Goal: Information Seeking & Learning: Learn about a topic

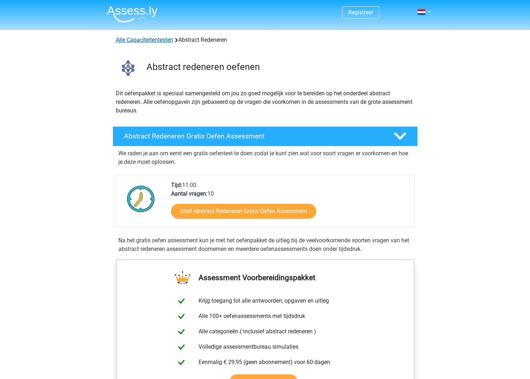
click at [132, 37] on link "Alle Capaciteitentesten" at bounding box center [144, 39] width 57 height 7
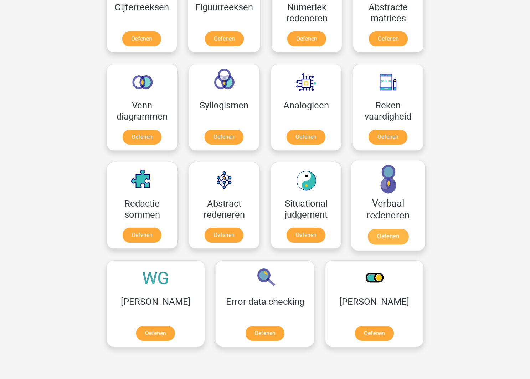
scroll to position [370, 0]
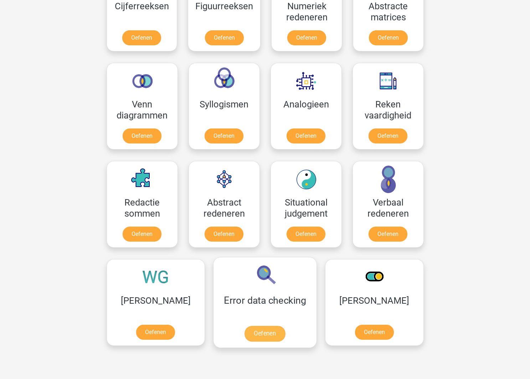
click at [247, 326] on link "Oefenen" at bounding box center [265, 334] width 41 height 16
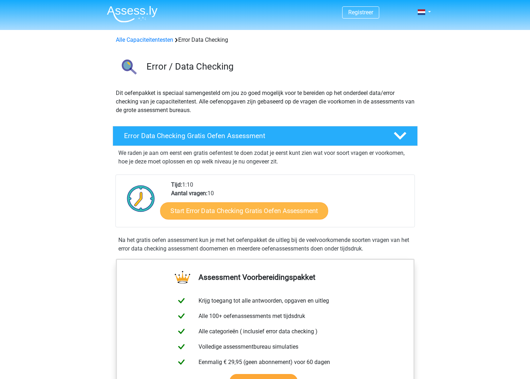
click at [241, 214] on link "Start Error Data Checking Gratis Oefen Assessment" at bounding box center [244, 210] width 168 height 17
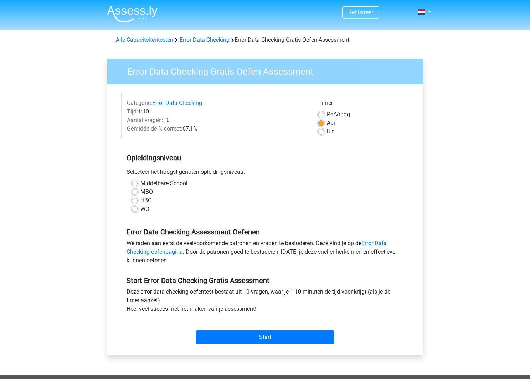
click at [145, 207] on label "WO" at bounding box center [144, 209] width 9 height 9
click at [138, 207] on input "WO" at bounding box center [135, 208] width 6 height 7
radio input "true"
click at [145, 203] on label "HBO" at bounding box center [145, 200] width 11 height 9
click at [138, 203] on input "HBO" at bounding box center [135, 199] width 6 height 7
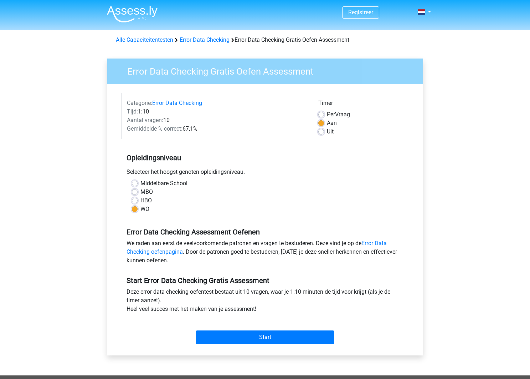
radio input "true"
click at [303, 344] on input "Start" at bounding box center [265, 337] width 139 height 14
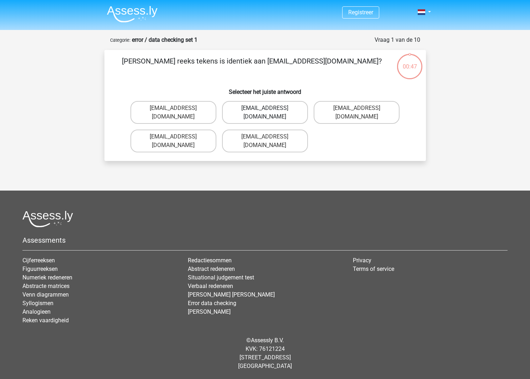
click at [291, 112] on label "[EMAIL_ADDRESS][DOMAIN_NAME]" at bounding box center [265, 112] width 86 height 23
click at [270, 112] on input "[EMAIL_ADDRESS][DOMAIN_NAME]" at bounding box center [267, 110] width 5 height 5
radio input "true"
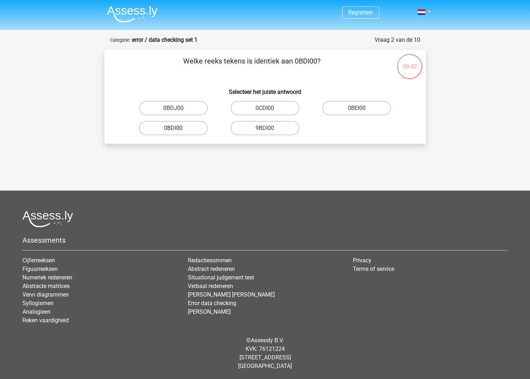
click at [201, 132] on label "0BDI00" at bounding box center [173, 128] width 69 height 14
click at [178, 132] on input "0BDI00" at bounding box center [175, 130] width 5 height 5
radio input "true"
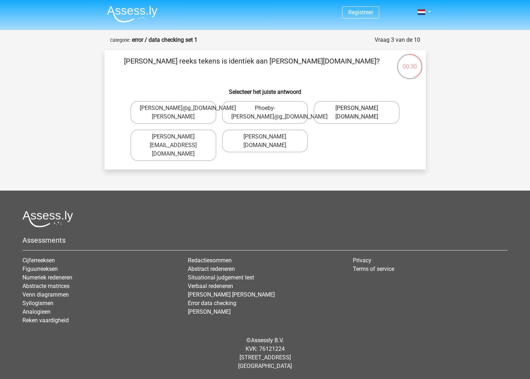
click at [385, 112] on label "Phoebe-Patterson@g_mail.gr" at bounding box center [357, 112] width 86 height 23
click at [362, 112] on input "Phoebe-Patterson@g_mail.gr" at bounding box center [359, 110] width 5 height 5
radio input "true"
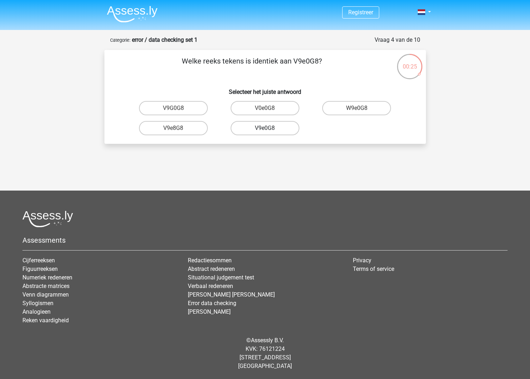
click at [282, 128] on label "V9e0G8" at bounding box center [265, 128] width 69 height 14
click at [270, 128] on input "V9e0G8" at bounding box center [267, 130] width 5 height 5
radio input "true"
click at [280, 128] on label "91O51S" at bounding box center [265, 128] width 69 height 14
click at [270, 128] on input "91O51S" at bounding box center [267, 130] width 5 height 5
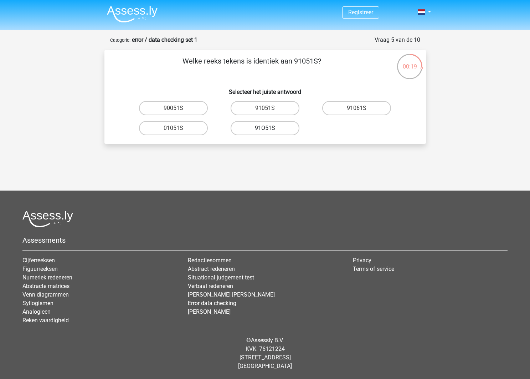
radio input "true"
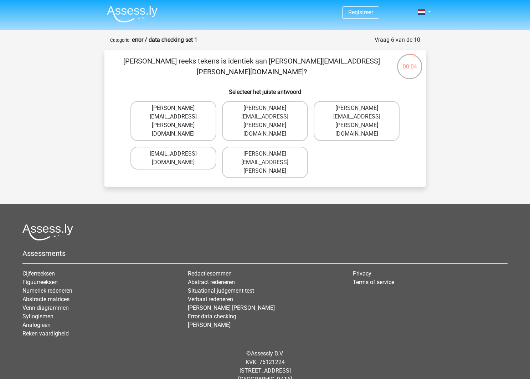
click at [201, 111] on label "Connor.Paterson@mailme.com" at bounding box center [173, 121] width 86 height 40
click at [178, 111] on input "Connor.Paterson@mailme.com" at bounding box center [175, 110] width 5 height 5
radio input "true"
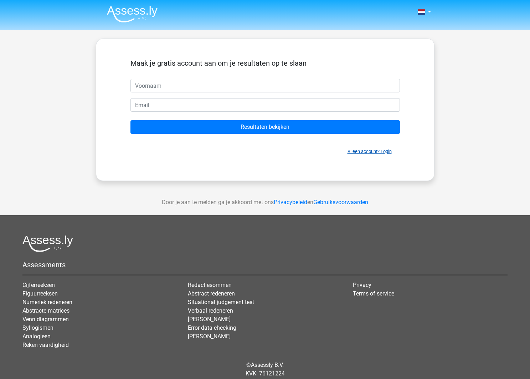
click at [362, 156] on div "Maak je gratis account aan om je resultaten op te slaan Resultaten bekijken Al …" at bounding box center [265, 109] width 304 height 107
click at [365, 152] on link "Al een account? Login" at bounding box center [370, 151] width 44 height 5
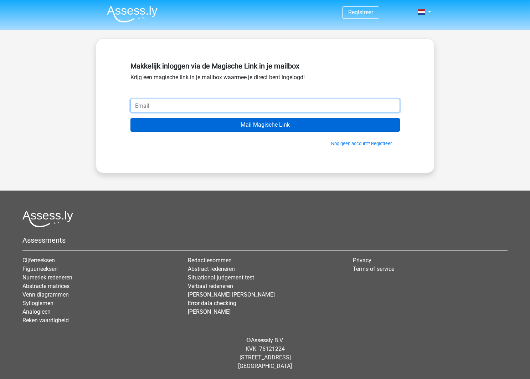
type input "[EMAIL_ADDRESS][DOMAIN_NAME]"
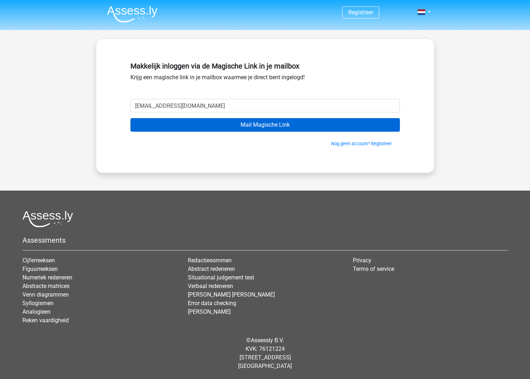
click at [267, 124] on input "Mail Magische Link" at bounding box center [265, 125] width 270 height 14
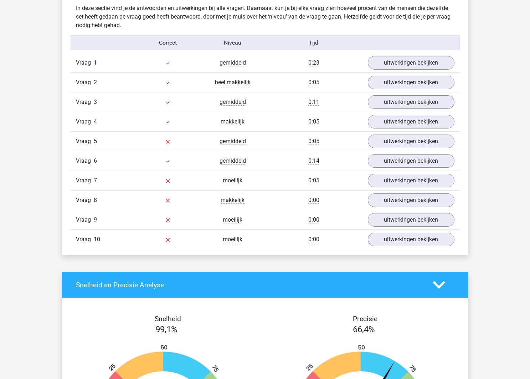
scroll to position [634, 0]
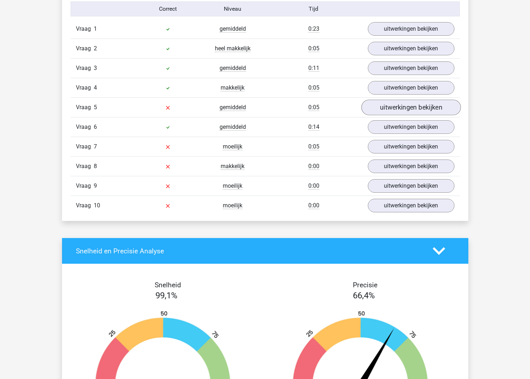
click at [406, 106] on link "uitwerkingen bekijken" at bounding box center [410, 107] width 99 height 16
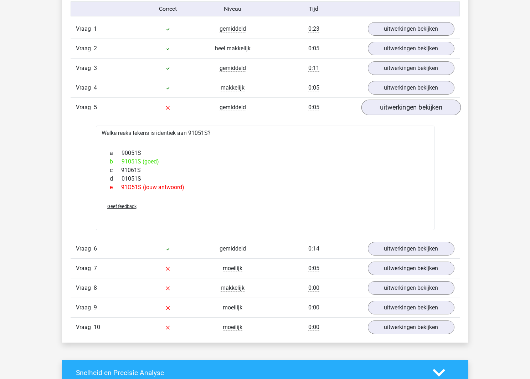
click at [403, 112] on link "uitwerkingen bekijken" at bounding box center [410, 107] width 99 height 16
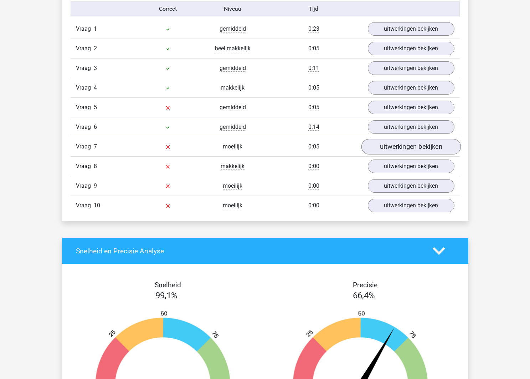
click at [416, 151] on link "uitwerkingen bekijken" at bounding box center [410, 147] width 99 height 16
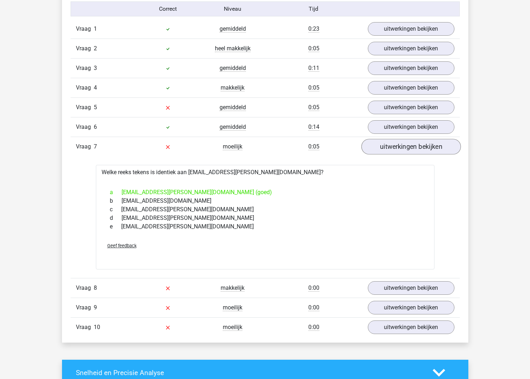
click at [428, 144] on link "uitwerkingen bekijken" at bounding box center [410, 147] width 99 height 16
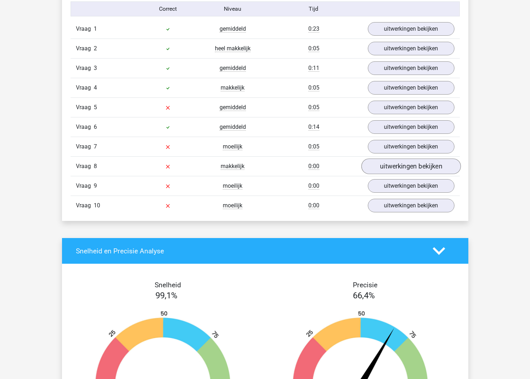
click at [425, 169] on link "uitwerkingen bekijken" at bounding box center [410, 166] width 99 height 16
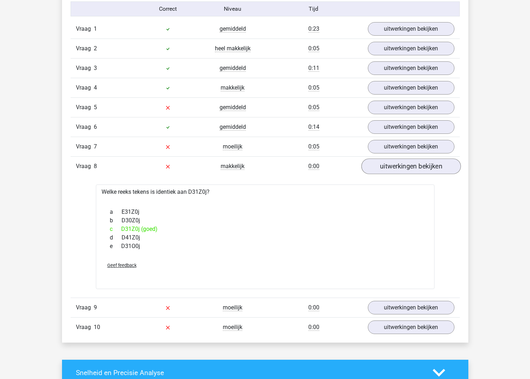
click at [425, 169] on link "uitwerkingen bekijken" at bounding box center [410, 166] width 99 height 16
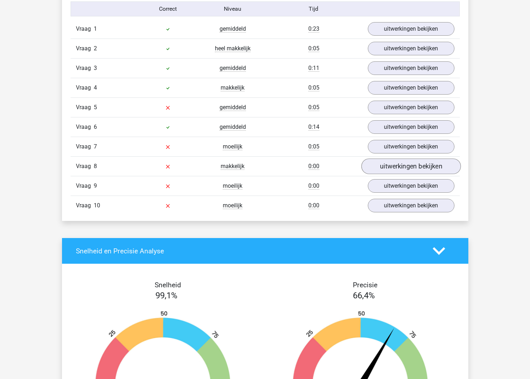
click at [425, 169] on link "uitwerkingen bekijken" at bounding box center [410, 166] width 99 height 16
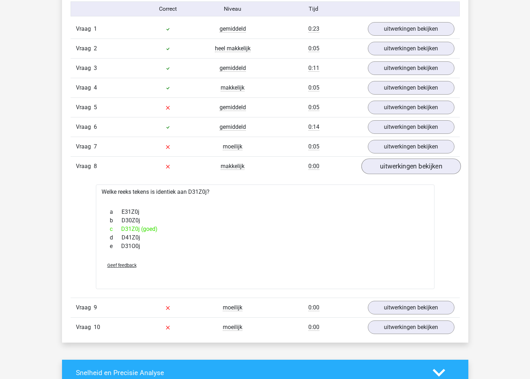
scroll to position [633, 0]
click at [424, 169] on link "uitwerkingen bekijken" at bounding box center [410, 166] width 99 height 16
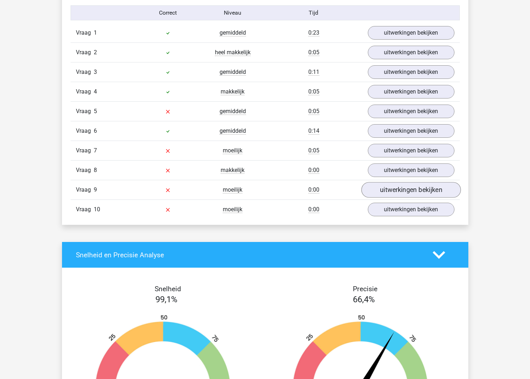
click at [432, 188] on link "uitwerkingen bekijken" at bounding box center [410, 190] width 99 height 16
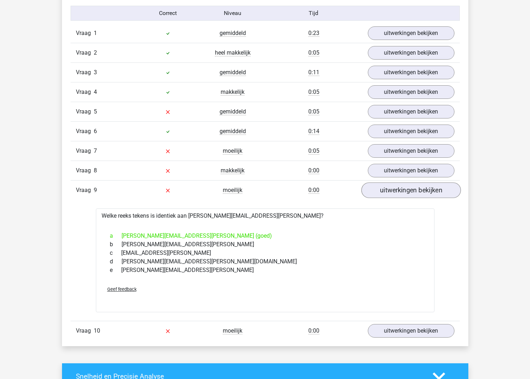
scroll to position [629, 0]
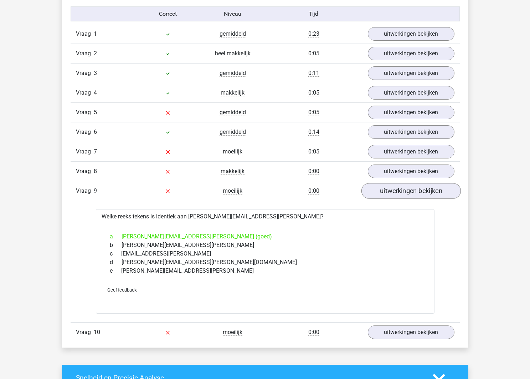
click at [432, 188] on link "uitwerkingen bekijken" at bounding box center [410, 191] width 99 height 16
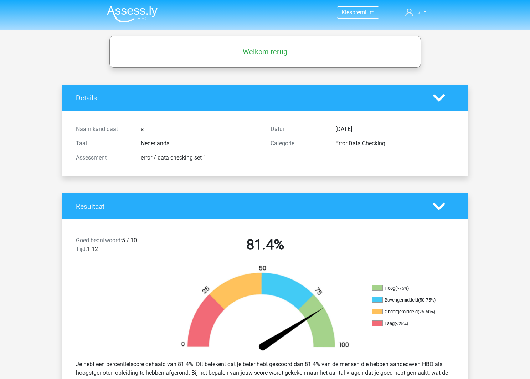
scroll to position [0, 0]
click at [121, 6] on img at bounding box center [132, 14] width 51 height 17
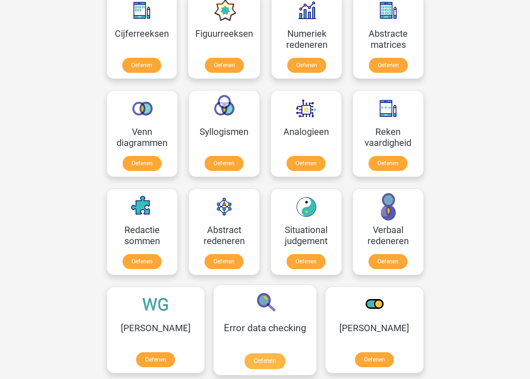
scroll to position [341, 0]
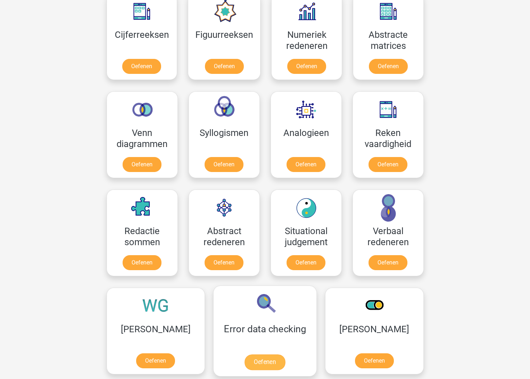
click at [245, 354] on link "Oefenen" at bounding box center [265, 362] width 41 height 16
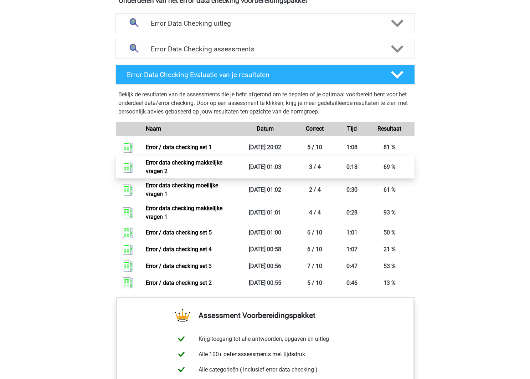
scroll to position [437, 0]
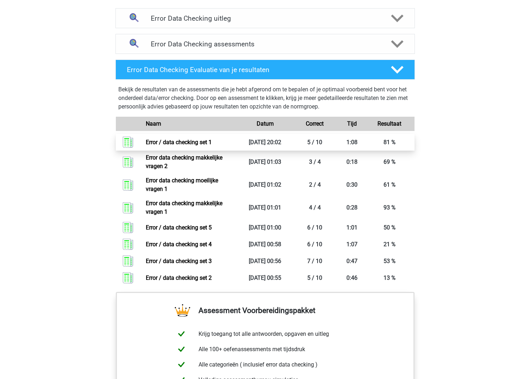
click at [212, 145] on link "Error / data checking set 1" at bounding box center [179, 142] width 66 height 7
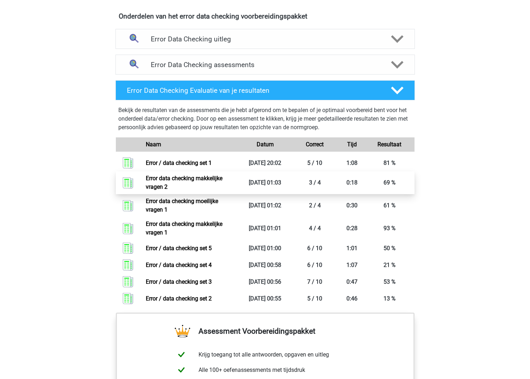
scroll to position [421, 0]
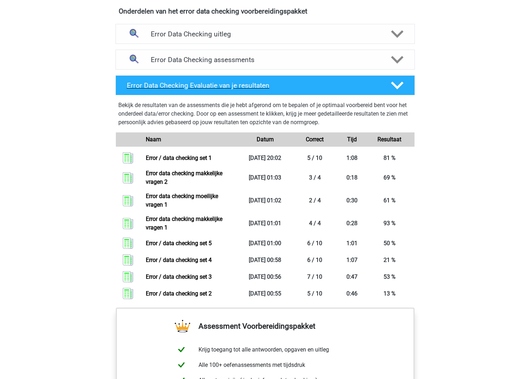
click at [360, 90] on div "Error Data Checking Evaluatie van je resultaten" at bounding box center [265, 85] width 299 height 20
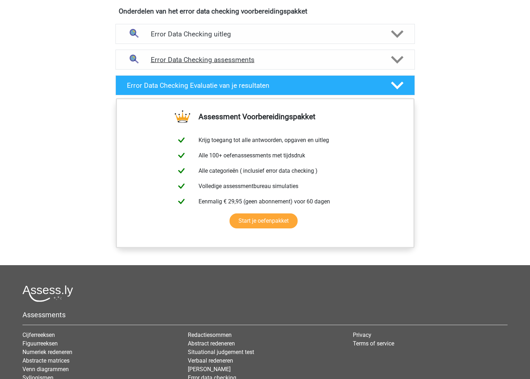
click at [368, 66] on div "Error Data Checking assessments" at bounding box center [265, 60] width 299 height 20
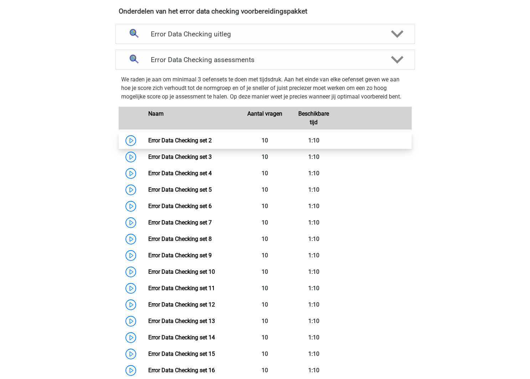
click at [148, 144] on link "Error Data Checking set 2" at bounding box center [179, 140] width 63 height 7
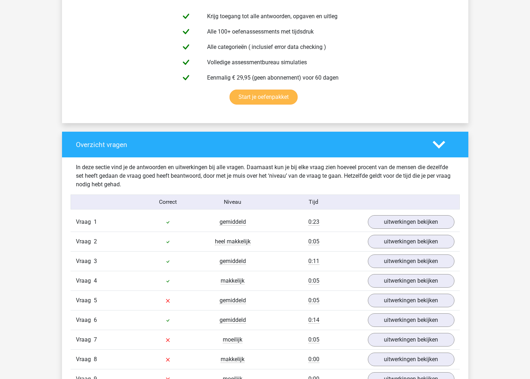
scroll to position [232, 0]
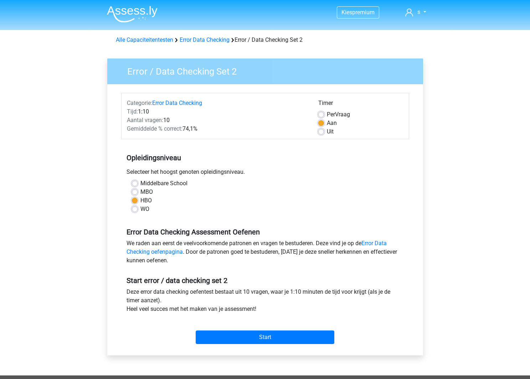
click at [214, 323] on div "Start" at bounding box center [265, 331] width 288 height 25
click at [217, 327] on div "Start" at bounding box center [265, 331] width 288 height 25
click at [220, 338] on input "Start" at bounding box center [265, 337] width 139 height 14
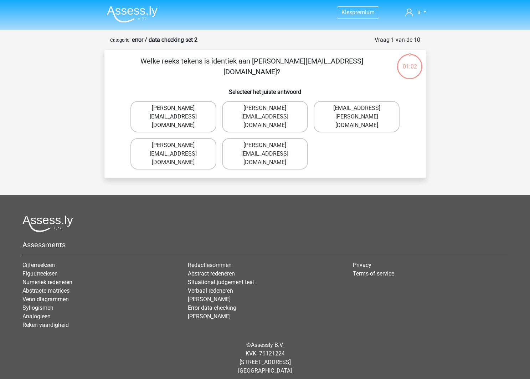
click at [211, 112] on label "[PERSON_NAME][EMAIL_ADDRESS][DOMAIN_NAME]" at bounding box center [173, 116] width 86 height 31
click at [178, 112] on input "[PERSON_NAME][EMAIL_ADDRESS][DOMAIN_NAME]" at bounding box center [175, 110] width 5 height 5
radio input "true"
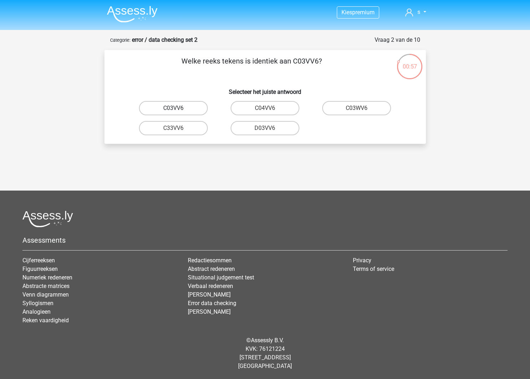
click at [199, 112] on label "C03VV6" at bounding box center [173, 108] width 69 height 14
click at [178, 112] on input "C03VV6" at bounding box center [175, 110] width 5 height 5
radio input "true"
click at [200, 128] on label "jB03CO" at bounding box center [173, 128] width 69 height 14
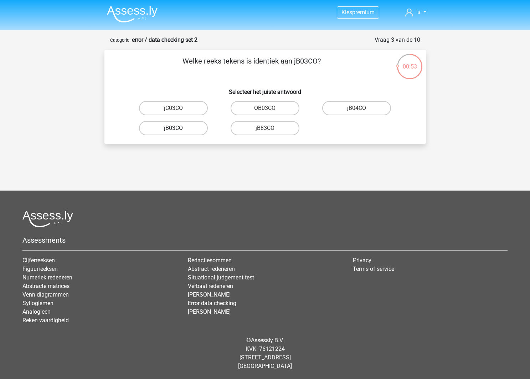
click at [178, 128] on input "jB03CO" at bounding box center [175, 130] width 5 height 5
radio input "true"
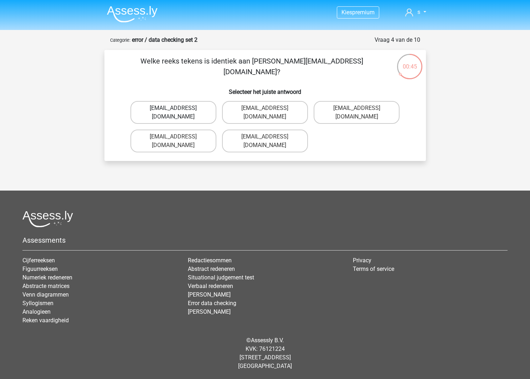
scroll to position [0, 0]
click at [207, 112] on label "Jack_Conley@hotmail.uk.com" at bounding box center [173, 112] width 86 height 23
click at [178, 112] on input "Jack_Conley@hotmail.uk.com" at bounding box center [175, 110] width 5 height 5
radio input "true"
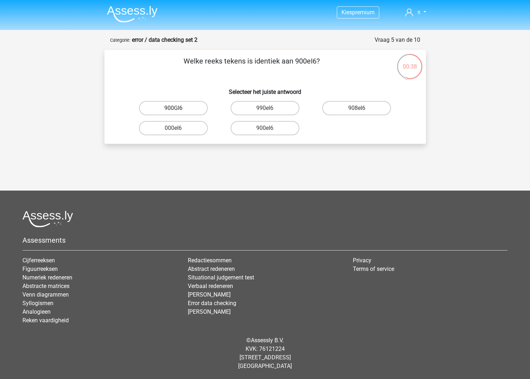
scroll to position [0, 0]
click at [289, 129] on label "900eI6" at bounding box center [265, 128] width 69 height 14
click at [270, 129] on input "900eI6" at bounding box center [267, 130] width 5 height 5
radio input "true"
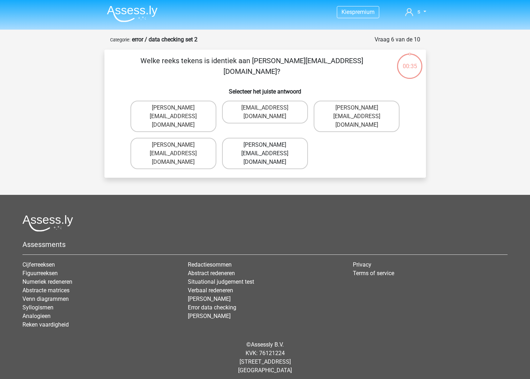
scroll to position [0, 0]
click at [264, 138] on label "Michael_Meade@joymail.gr" at bounding box center [265, 153] width 86 height 31
click at [265, 145] on input "Michael_Meade@joymail.gr" at bounding box center [267, 147] width 5 height 5
radio input "true"
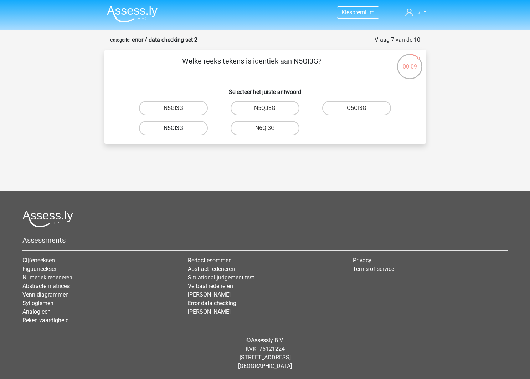
click at [185, 131] on label "N5QI3G" at bounding box center [173, 128] width 69 height 14
click at [178, 131] on input "N5QI3G" at bounding box center [175, 130] width 5 height 5
radio input "true"
click at [279, 108] on label "GQ66CC" at bounding box center [265, 108] width 69 height 14
click at [270, 108] on input "GQ66CC" at bounding box center [267, 110] width 5 height 5
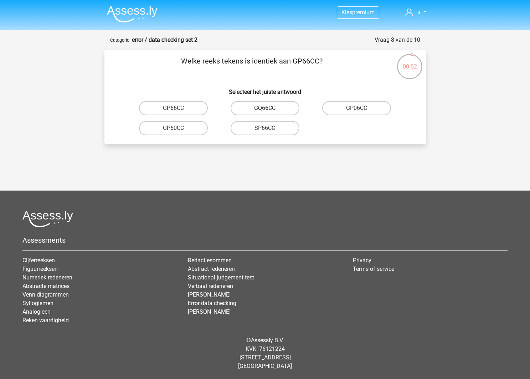
radio input "true"
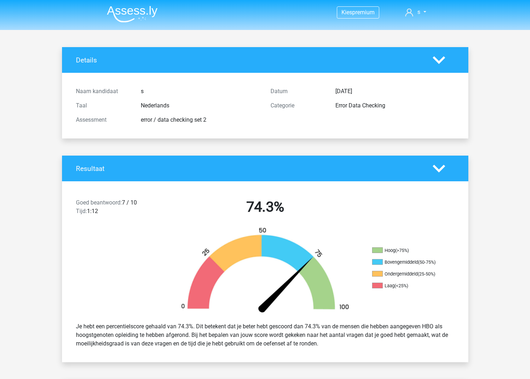
scroll to position [0, 0]
click at [142, 19] on img at bounding box center [132, 14] width 51 height 17
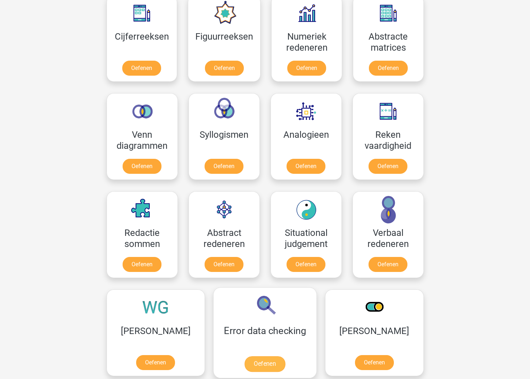
scroll to position [340, 0]
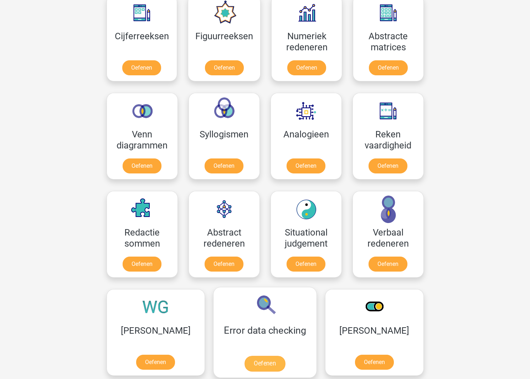
click at [245, 355] on link "Oefenen" at bounding box center [265, 363] width 41 height 16
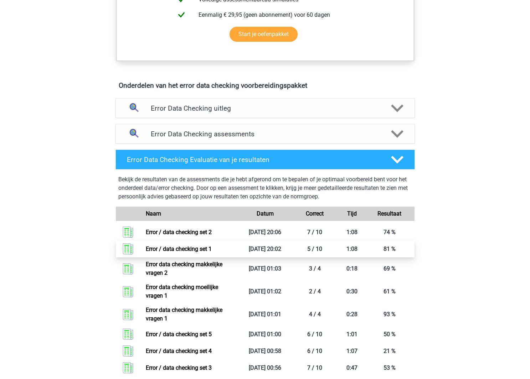
scroll to position [352, 0]
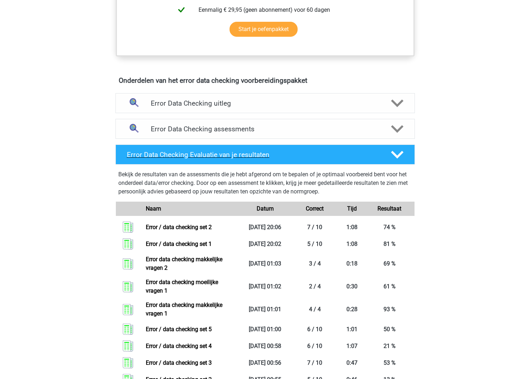
drag, startPoint x: 365, startPoint y: 164, endPoint x: 369, endPoint y: 153, distance: 11.6
click at [366, 164] on div "Error Data Checking Evaluatie van je resultaten Bekijk de resultaten van de ass…" at bounding box center [265, 267] width 316 height 246
click at [350, 99] on div "Error Data Checking uitleg" at bounding box center [265, 103] width 299 height 20
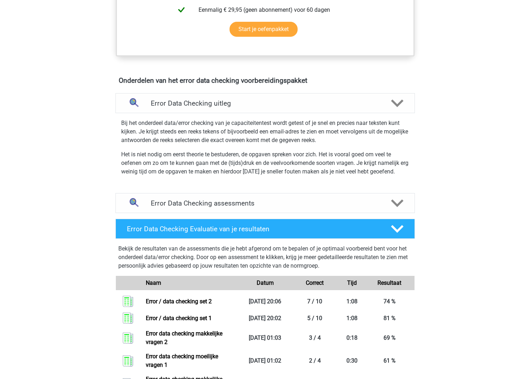
drag, startPoint x: 333, startPoint y: 112, endPoint x: 332, endPoint y: 116, distance: 4.3
click at [333, 112] on div "Error Data Checking uitleg" at bounding box center [265, 103] width 299 height 20
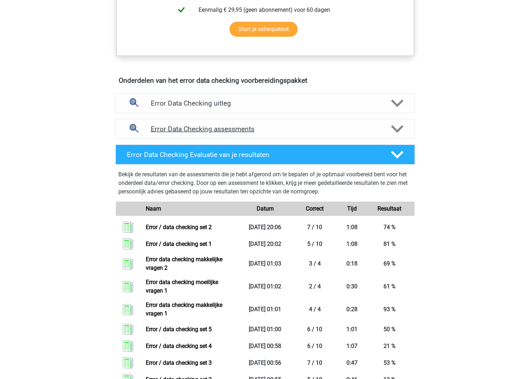
click at [332, 125] on h4 "Error Data Checking assessments" at bounding box center [265, 129] width 229 height 8
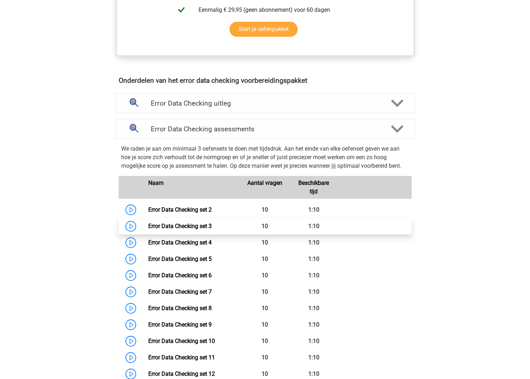
click at [148, 228] on link "Error Data Checking set 3" at bounding box center [179, 225] width 63 height 7
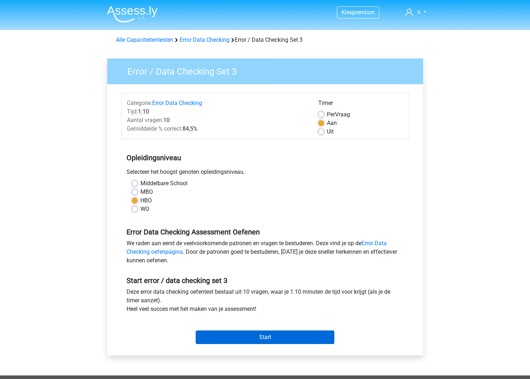
click at [311, 335] on input "Start" at bounding box center [265, 337] width 139 height 14
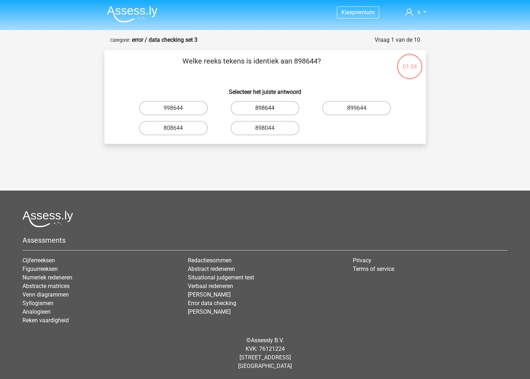
click at [276, 112] on label "898644" at bounding box center [265, 108] width 69 height 14
click at [270, 112] on input "898644" at bounding box center [267, 110] width 5 height 5
radio input "true"
drag, startPoint x: 269, startPoint y: 128, endPoint x: 276, endPoint y: 130, distance: 7.3
click at [269, 129] on input "50QO04" at bounding box center [267, 130] width 5 height 5
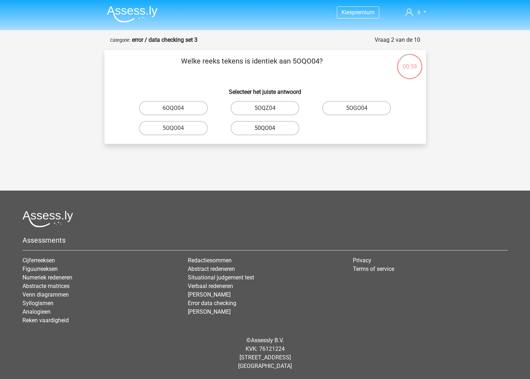
radio input "true"
click at [187, 130] on label "NW9Z80" at bounding box center [173, 128] width 69 height 14
click at [178, 130] on input "NW9Z80" at bounding box center [175, 130] width 5 height 5
radio input "true"
click at [335, 112] on label "0UA594" at bounding box center [356, 108] width 69 height 14
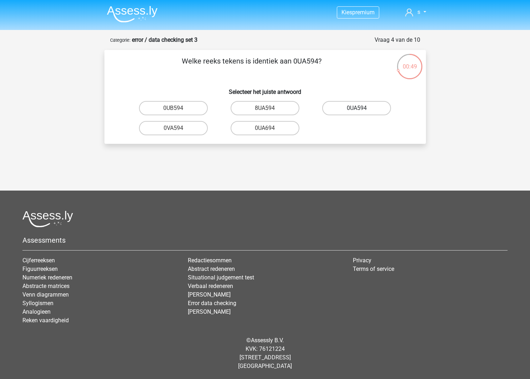
click at [357, 112] on input "0UA594" at bounding box center [359, 110] width 5 height 5
radio input "true"
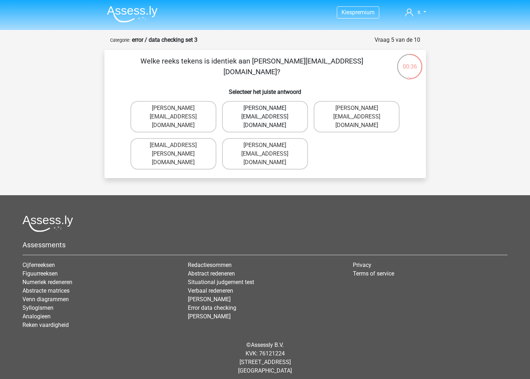
click at [292, 112] on label "Noah+Patterson@joymail.gr" at bounding box center [265, 116] width 86 height 31
click at [270, 112] on input "Noah+Patterson@joymail.gr" at bounding box center [267, 110] width 5 height 5
radio input "true"
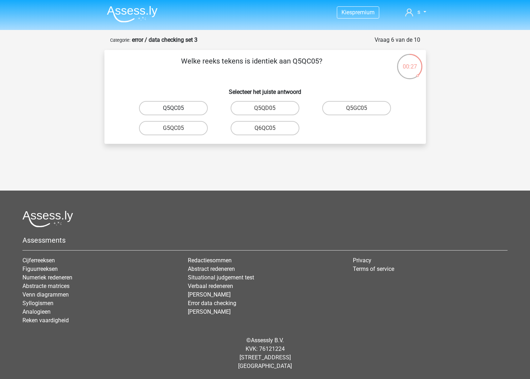
click at [194, 110] on label "Q5QC05" at bounding box center [173, 108] width 69 height 14
click at [178, 110] on input "Q5QC05" at bounding box center [175, 110] width 5 height 5
radio input "true"
click at [273, 130] on label "08WZS5" at bounding box center [265, 128] width 69 height 14
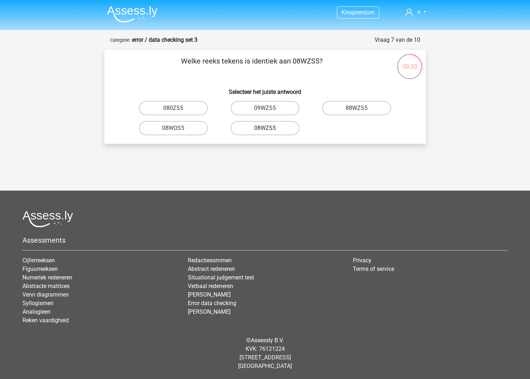
click at [270, 130] on input "08WZS5" at bounding box center [267, 130] width 5 height 5
radio input "true"
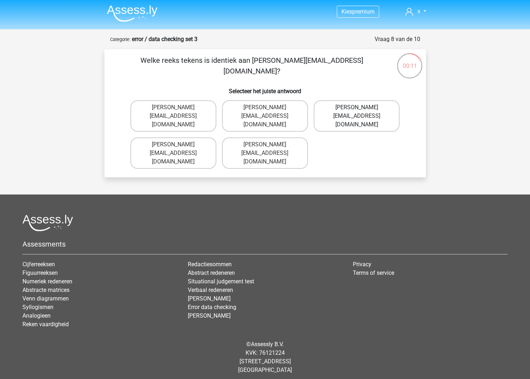
click at [374, 118] on label "Edward-Mead@joinmail.co.uk" at bounding box center [357, 115] width 86 height 31
click at [362, 112] on input "Edward-Mead@joinmail.co.uk" at bounding box center [359, 109] width 5 height 5
radio input "true"
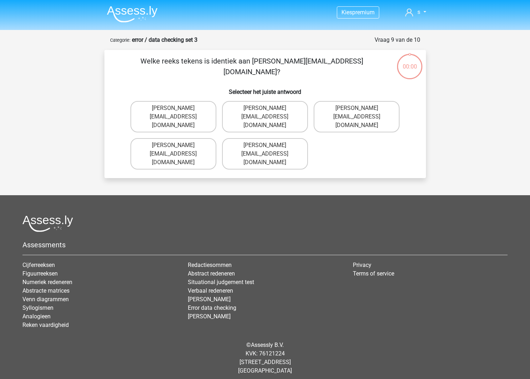
click at [290, 111] on label "[PERSON_NAME][EMAIL_ADDRESS][DOMAIN_NAME]" at bounding box center [265, 116] width 86 height 31
click at [270, 111] on input "[PERSON_NAME][EMAIL_ADDRESS][DOMAIN_NAME]" at bounding box center [267, 110] width 5 height 5
radio input "true"
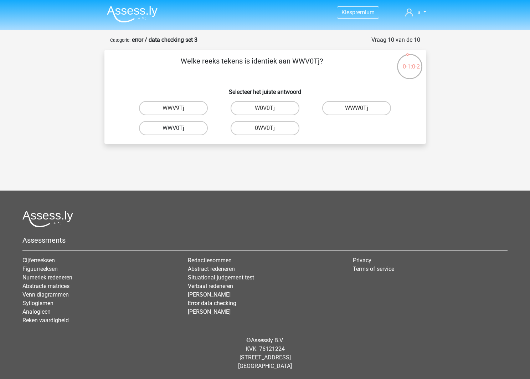
click at [193, 131] on label "WWV0Tj" at bounding box center [173, 128] width 69 height 14
click at [178, 131] on input "WWV0Tj" at bounding box center [175, 130] width 5 height 5
radio input "true"
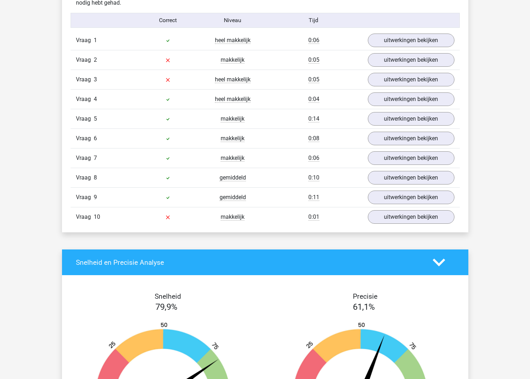
scroll to position [566, 0]
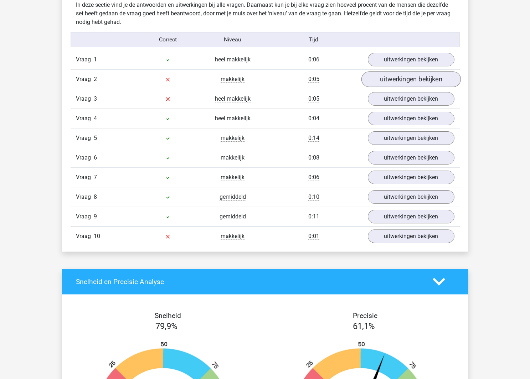
click at [430, 77] on link "uitwerkingen bekijken" at bounding box center [410, 79] width 99 height 16
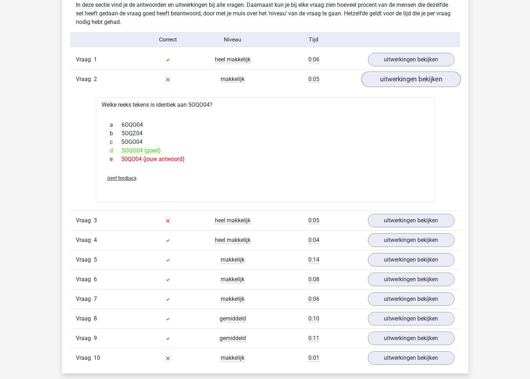
click at [429, 81] on link "uitwerkingen bekijken" at bounding box center [410, 79] width 99 height 16
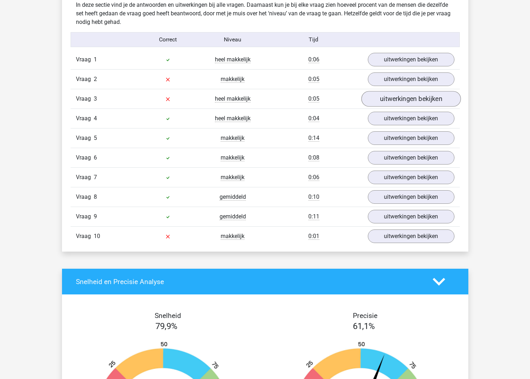
click at [406, 101] on link "uitwerkingen bekijken" at bounding box center [410, 99] width 99 height 16
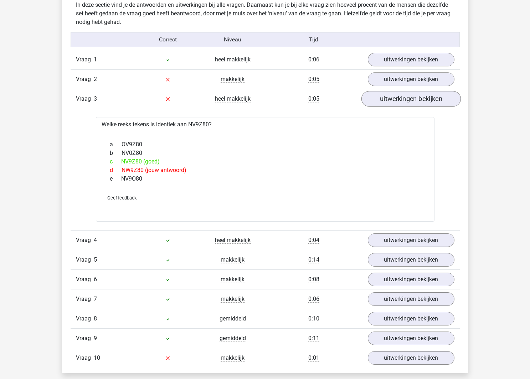
click at [406, 101] on link "uitwerkingen bekijken" at bounding box center [410, 99] width 99 height 16
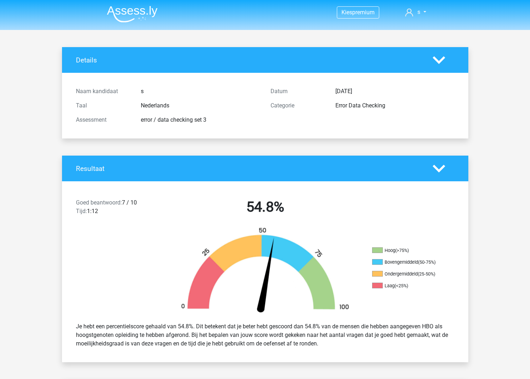
scroll to position [0, 0]
click at [112, 14] on img at bounding box center [132, 14] width 51 height 17
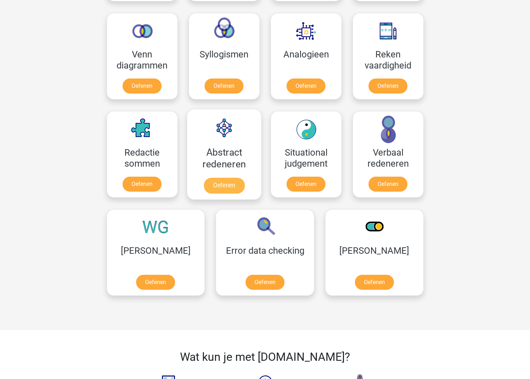
scroll to position [427, 0]
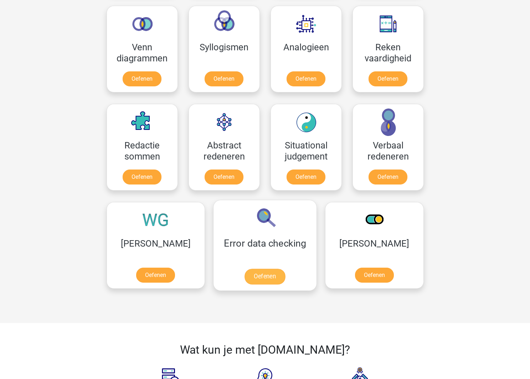
click at [251, 273] on link "Oefenen" at bounding box center [265, 276] width 41 height 16
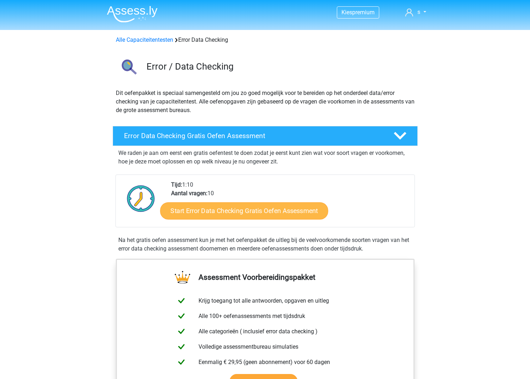
scroll to position [12, 0]
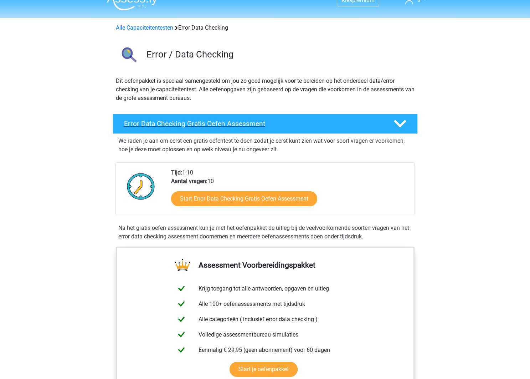
click at [266, 129] on div "Error Data Checking Gratis Oefen Assessment" at bounding box center [265, 124] width 305 height 20
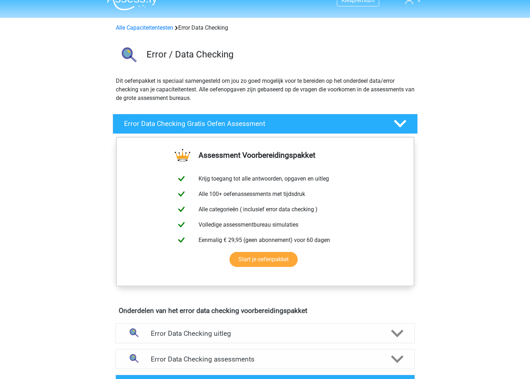
scroll to position [50, 0]
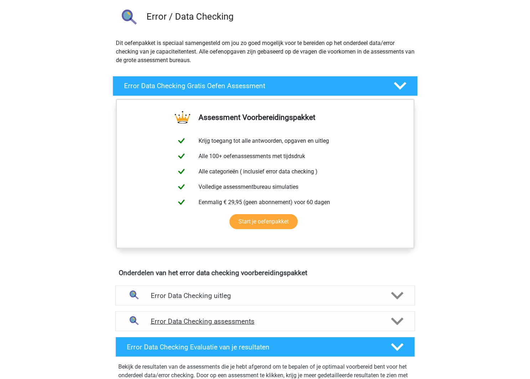
click at [319, 316] on div "Error Data Checking assessments" at bounding box center [265, 321] width 299 height 20
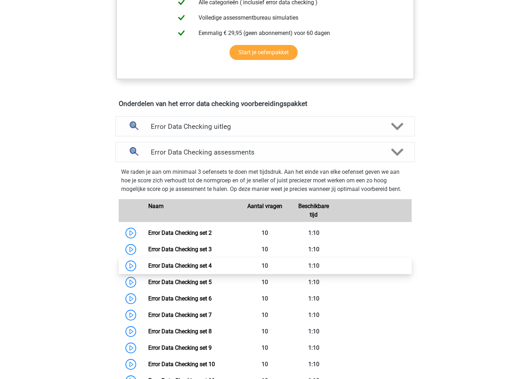
scroll to position [226, 0]
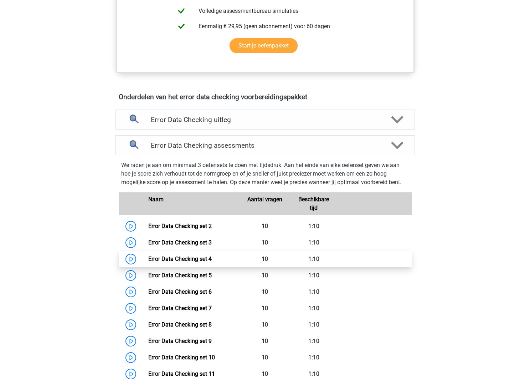
click at [148, 255] on link "Error Data Checking set 4" at bounding box center [179, 258] width 63 height 7
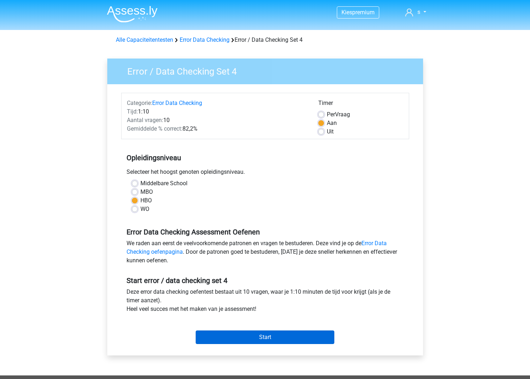
click at [289, 339] on input "Start" at bounding box center [265, 337] width 139 height 14
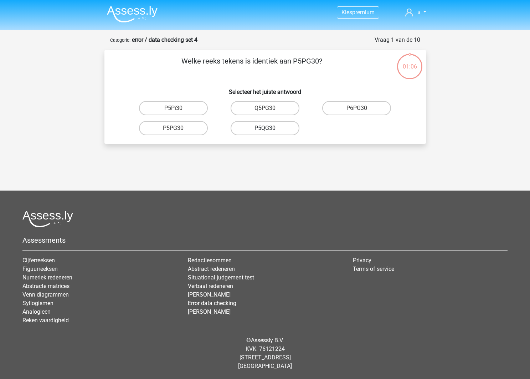
click at [257, 132] on label "P5QG30" at bounding box center [265, 128] width 69 height 14
click at [265, 132] on input "P5QG30" at bounding box center [267, 130] width 5 height 5
radio input "true"
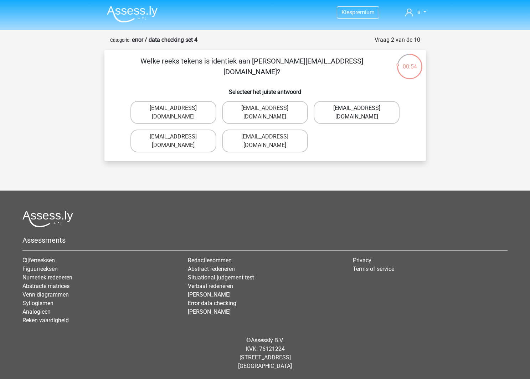
click at [362, 112] on label "Evie+Pierson@hotmail.co.com" at bounding box center [357, 112] width 86 height 23
click at [362, 112] on input "Evie+Pierson@hotmail.co.com" at bounding box center [359, 110] width 5 height 5
radio input "true"
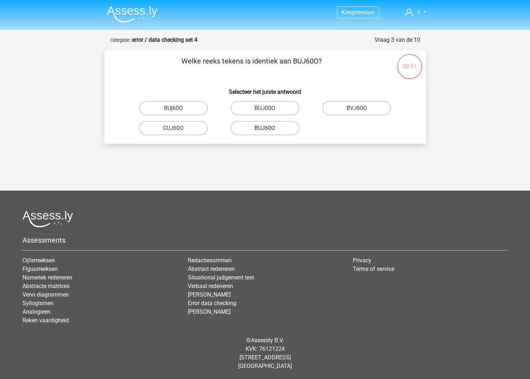
click at [283, 128] on label "BUJ60O" at bounding box center [265, 128] width 69 height 14
click at [270, 128] on input "BUJ60O" at bounding box center [267, 130] width 5 height 5
radio input "true"
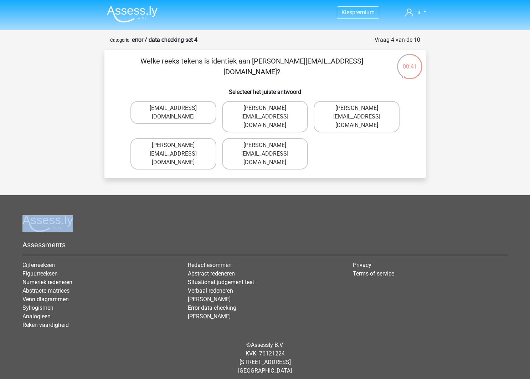
click at [280, 118] on div "Sophai.Vanderbilt@joymail.uk.com Sophia.Vanderbilt@jointmail.uk.com Sophia.Vand…" at bounding box center [265, 135] width 275 height 74
click at [280, 112] on label "Sophia.Vanderbilt@jointmail.uk.com" at bounding box center [265, 116] width 86 height 31
click at [270, 112] on input "Sophia.Vanderbilt@jointmail.uk.com" at bounding box center [267, 110] width 5 height 5
radio input "true"
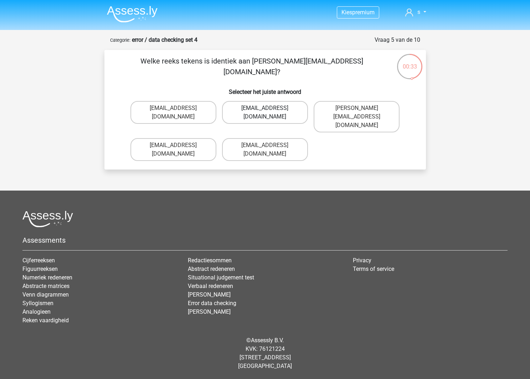
click at [280, 111] on label "Oscar+Adams@hotmail.br" at bounding box center [265, 112] width 86 height 23
click at [270, 111] on input "Oscar+Adams@hotmail.br" at bounding box center [267, 110] width 5 height 5
radio input "true"
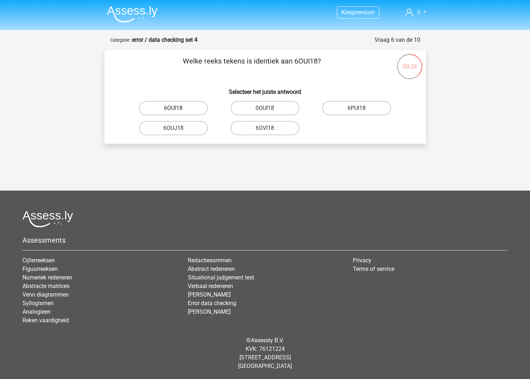
click at [181, 112] on label "6OUI18" at bounding box center [173, 108] width 69 height 14
click at [178, 112] on input "6OUI18" at bounding box center [175, 110] width 5 height 5
radio input "true"
click at [187, 110] on label "15O30T" at bounding box center [173, 108] width 69 height 14
click at [178, 110] on input "15O30T" at bounding box center [175, 110] width 5 height 5
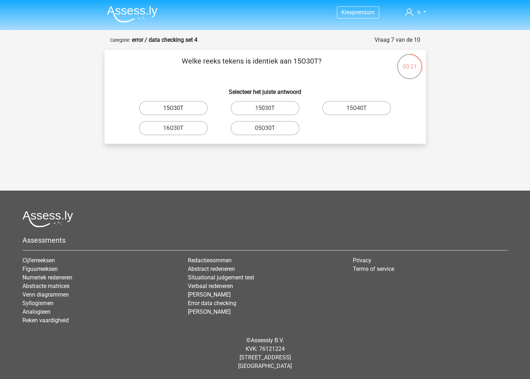
radio input "true"
click at [354, 109] on label "4Z45G0" at bounding box center [356, 108] width 69 height 14
click at [357, 109] on input "4Z45G0" at bounding box center [359, 110] width 5 height 5
radio input "true"
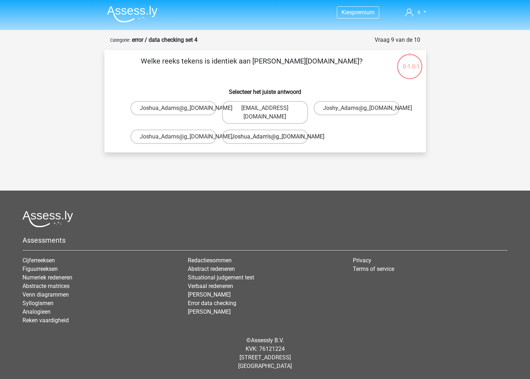
click at [286, 132] on label "Joshua_Adam's@g_[DOMAIN_NAME]" at bounding box center [265, 136] width 86 height 14
click at [270, 137] on input "Joshua_Adam's@g_[DOMAIN_NAME]" at bounding box center [267, 139] width 5 height 5
radio input "true"
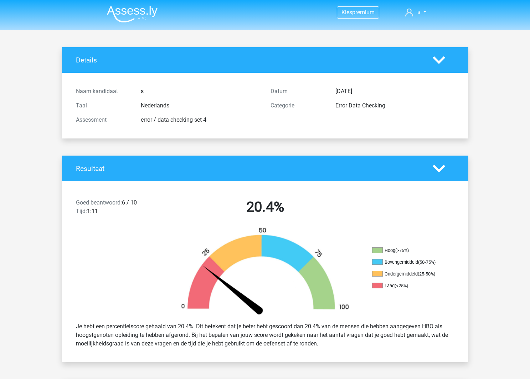
click at [122, 20] on img at bounding box center [132, 14] width 51 height 17
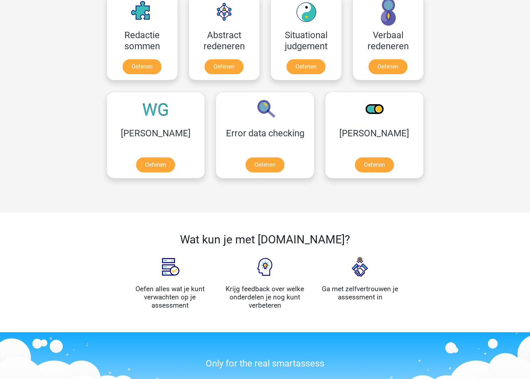
scroll to position [365, 0]
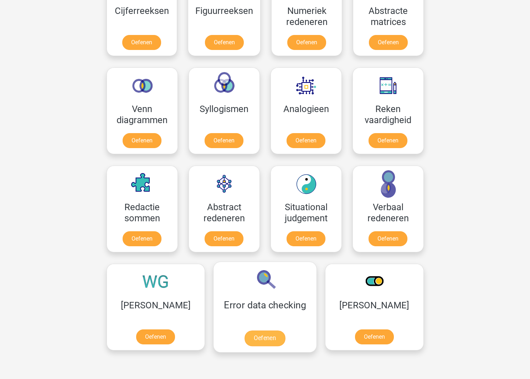
click at [245, 339] on link "Oefenen" at bounding box center [265, 338] width 41 height 16
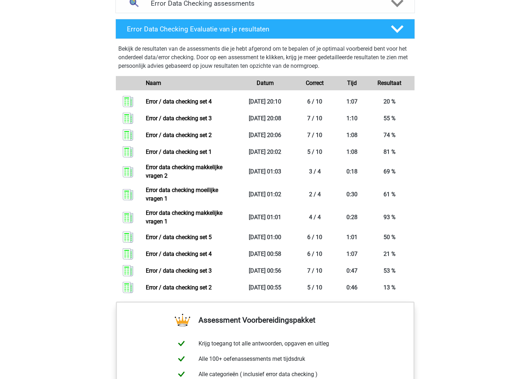
scroll to position [473, 0]
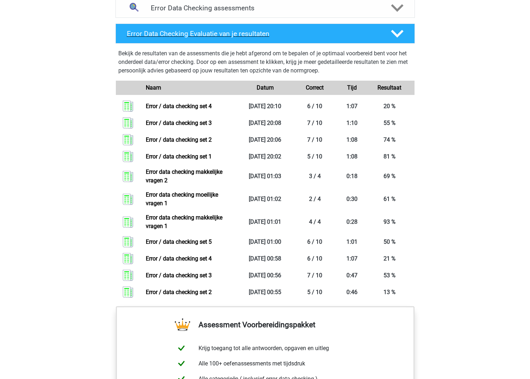
click at [246, 41] on div "Error Data Checking Evaluatie van je resultaten" at bounding box center [265, 34] width 299 height 20
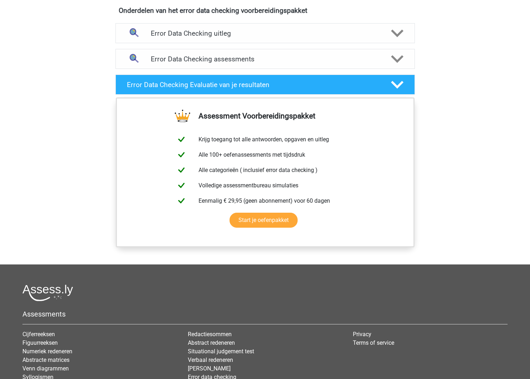
scroll to position [421, 0]
click at [320, 32] on h4 "Error Data Checking uitleg" at bounding box center [265, 34] width 229 height 8
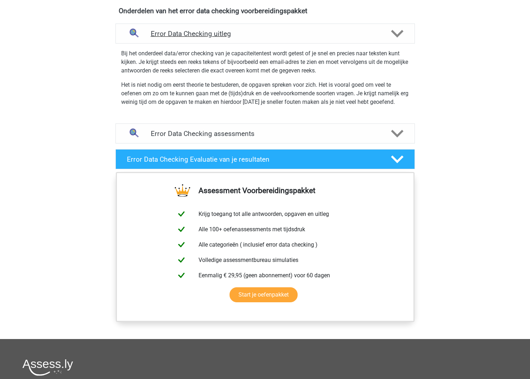
drag, startPoint x: 318, startPoint y: 35, endPoint x: 317, endPoint y: 42, distance: 7.2
click at [318, 35] on h4 "Error Data Checking uitleg" at bounding box center [265, 34] width 229 height 8
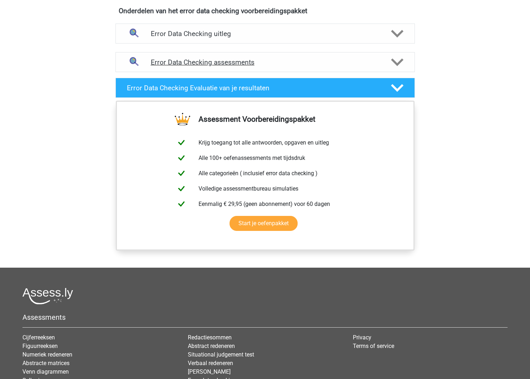
click at [317, 56] on div "Error Data Checking assessments" at bounding box center [265, 62] width 299 height 20
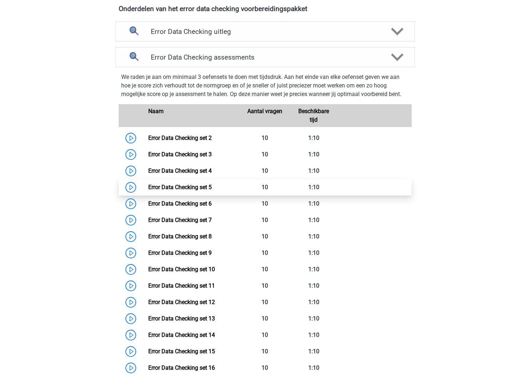
scroll to position [420, 0]
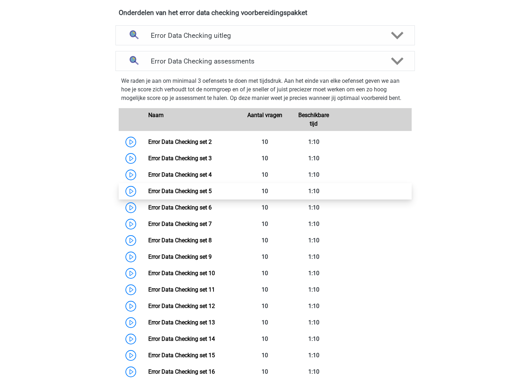
click at [148, 188] on link "Error Data Checking set 5" at bounding box center [179, 191] width 63 height 7
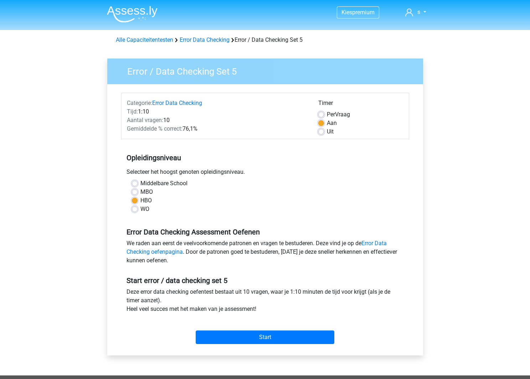
scroll to position [1, 0]
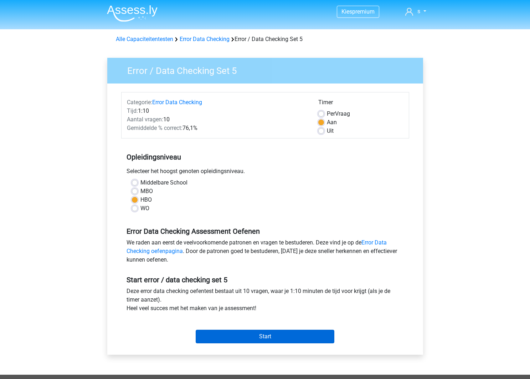
click at [267, 330] on input "Start" at bounding box center [265, 336] width 139 height 14
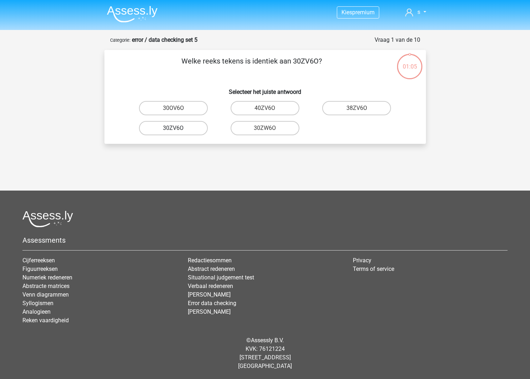
click at [198, 132] on label "30ZV6O" at bounding box center [173, 128] width 69 height 14
click at [178, 132] on input "30ZV6O" at bounding box center [175, 130] width 5 height 5
radio input "true"
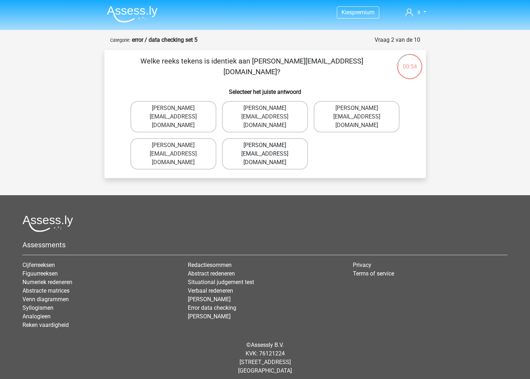
click at [286, 138] on label "Muhamad+Carroll@memail.gl" at bounding box center [265, 153] width 86 height 31
click at [270, 145] on input "Muhamad+Carroll@memail.gl" at bounding box center [267, 147] width 5 height 5
radio input "true"
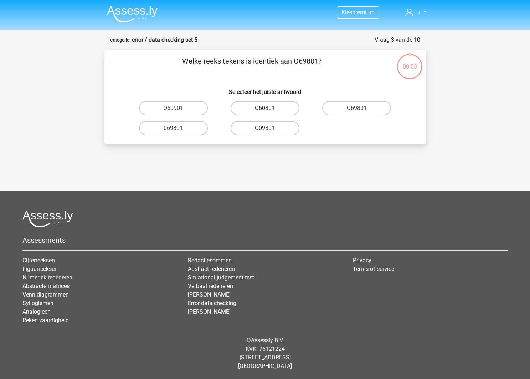
scroll to position [0, 0]
click at [358, 111] on input "O69801" at bounding box center [359, 110] width 5 height 5
radio input "true"
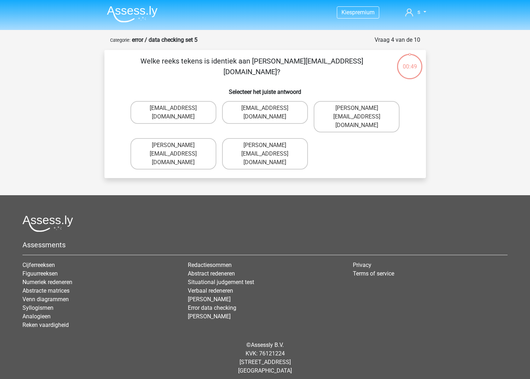
scroll to position [0, 0]
click at [283, 118] on label "George-Churchil@jointmail.com.co" at bounding box center [265, 112] width 86 height 23
click at [270, 113] on input "George-Churchil@jointmail.com.co" at bounding box center [267, 110] width 5 height 5
radio input "true"
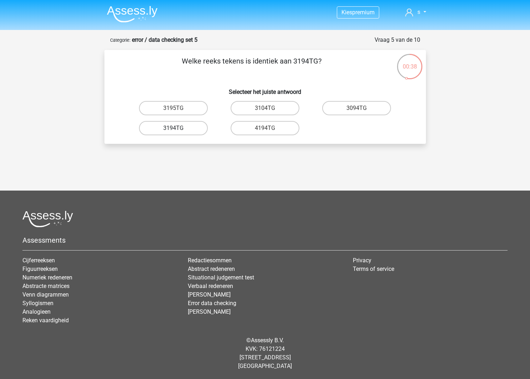
click at [190, 130] on label "3194TG" at bounding box center [173, 128] width 69 height 14
click at [178, 130] on input "3194TG" at bounding box center [175, 130] width 5 height 5
radio input "true"
click at [278, 130] on label "SiO6C0" at bounding box center [265, 128] width 69 height 14
click at [270, 130] on input "SiO6C0" at bounding box center [267, 130] width 5 height 5
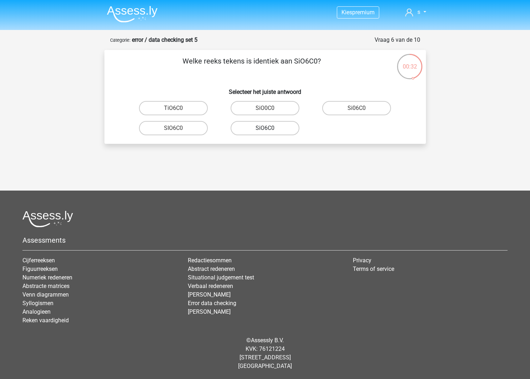
radio input "true"
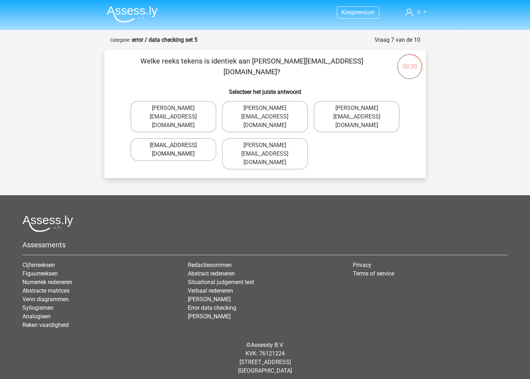
click at [203, 138] on label "Conor.Clarke@hotmails.gr" at bounding box center [173, 149] width 86 height 23
click at [178, 145] on input "Conor.Clarke@hotmails.gr" at bounding box center [175, 147] width 5 height 5
radio input "true"
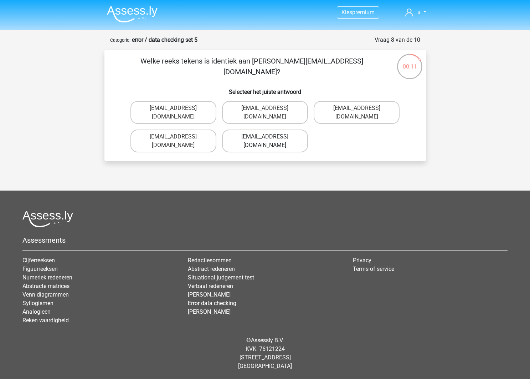
click at [285, 132] on label "Ella-Clay@e-mail.uk.co" at bounding box center [265, 140] width 86 height 23
click at [270, 137] on input "Ella-Clay@e-mail.uk.co" at bounding box center [267, 139] width 5 height 5
radio input "true"
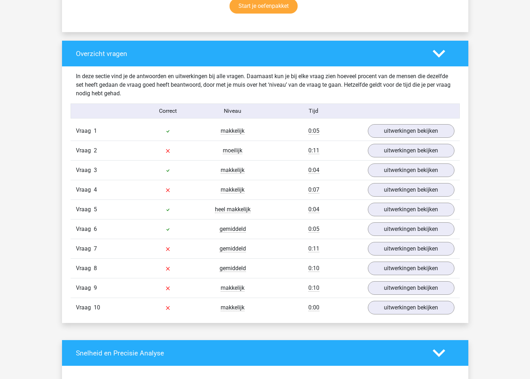
scroll to position [495, 0]
click at [393, 155] on link "uitwerkingen bekijken" at bounding box center [410, 151] width 99 height 16
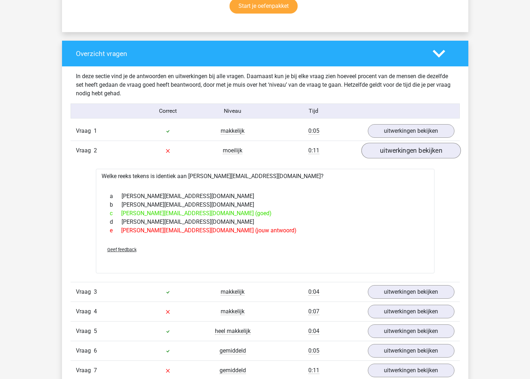
click at [393, 155] on link "uitwerkingen bekijken" at bounding box center [410, 151] width 99 height 16
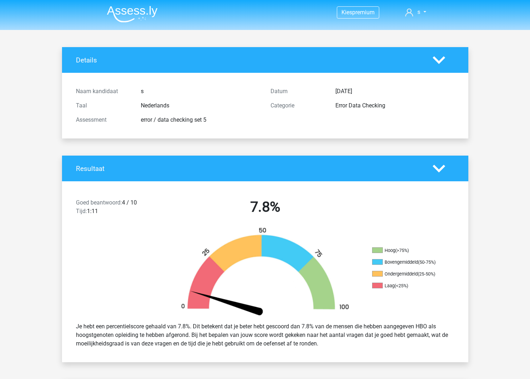
scroll to position [0, 0]
click at [125, 18] on img at bounding box center [132, 14] width 51 height 17
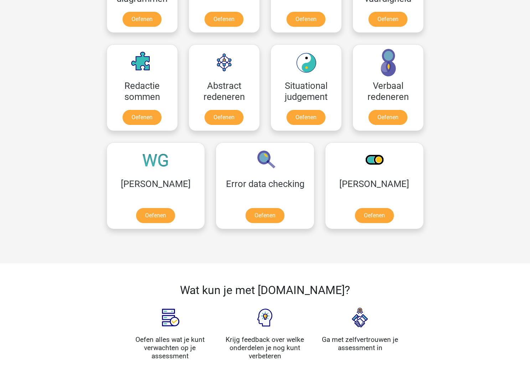
scroll to position [489, 0]
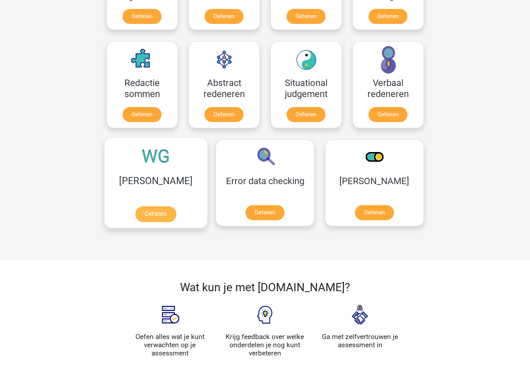
click at [167, 206] on link "Oefenen" at bounding box center [155, 214] width 41 height 16
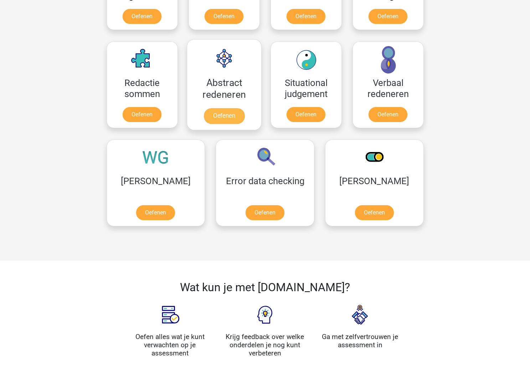
click at [217, 124] on link "Oefenen" at bounding box center [224, 116] width 41 height 16
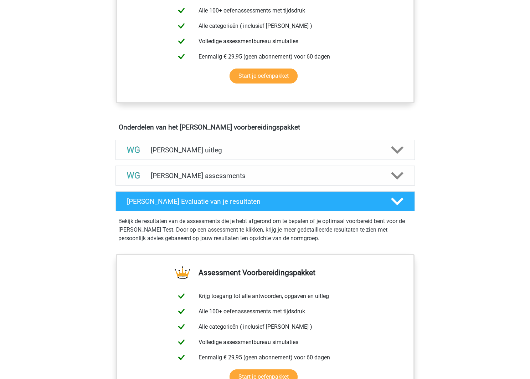
scroll to position [299, 0]
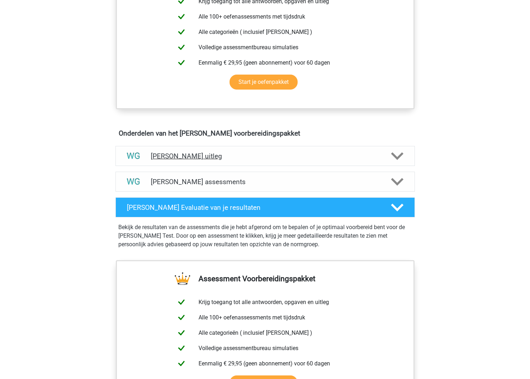
click at [245, 164] on div "[PERSON_NAME] uitleg" at bounding box center [265, 156] width 299 height 20
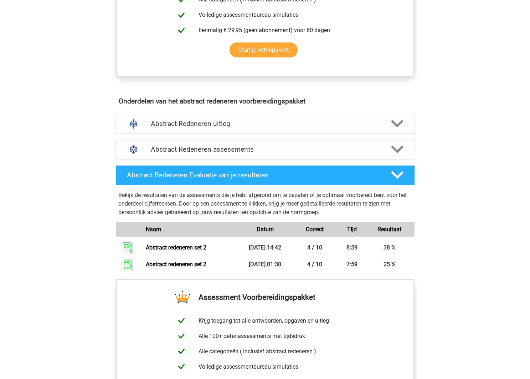
scroll to position [333, 0]
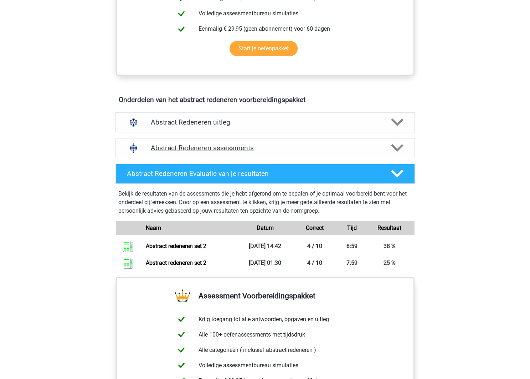
click at [267, 151] on h4 "Abstract Redeneren assessments" at bounding box center [265, 148] width 229 height 8
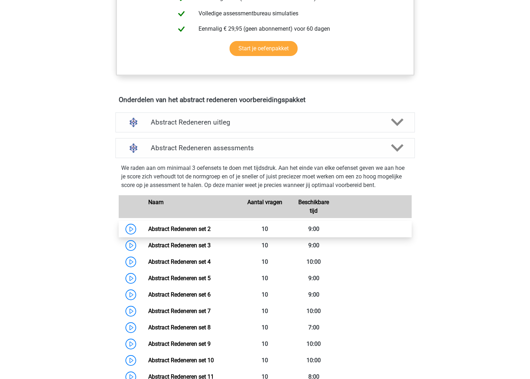
click at [183, 225] on link "Abstract Redeneren set 2" at bounding box center [179, 228] width 62 height 7
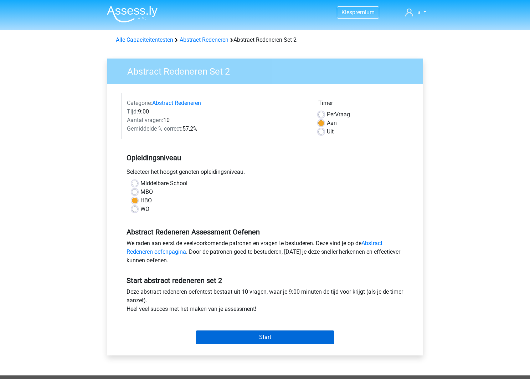
click at [291, 333] on input "Start" at bounding box center [265, 337] width 139 height 14
click at [134, 5] on li at bounding box center [129, 13] width 56 height 20
click at [135, 10] on img at bounding box center [132, 14] width 51 height 17
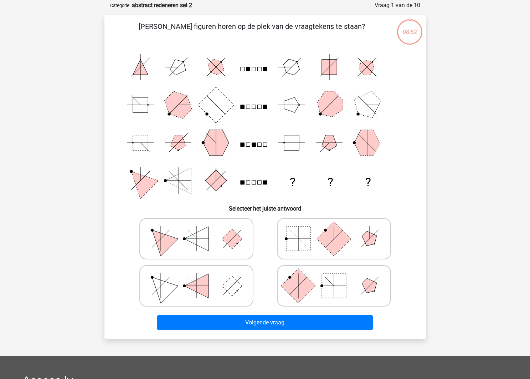
scroll to position [36, 0]
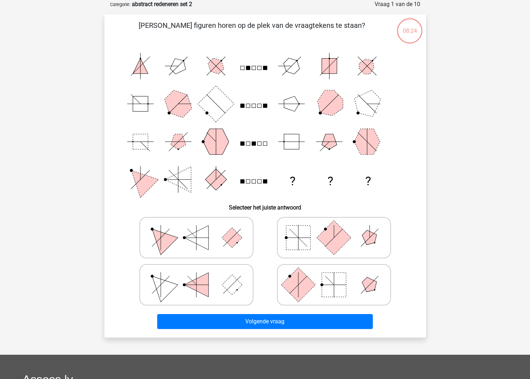
click at [229, 279] on rect at bounding box center [232, 284] width 20 height 20
click at [201, 276] on input "radio" at bounding box center [198, 273] width 5 height 5
radio input "true"
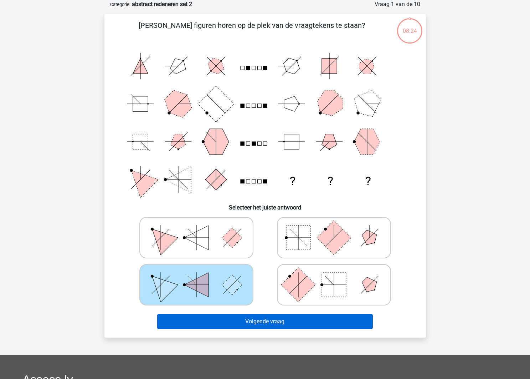
click at [261, 313] on div "Volgende vraag" at bounding box center [265, 320] width 299 height 24
click at [262, 314] on button "Volgende vraag" at bounding box center [265, 321] width 216 height 15
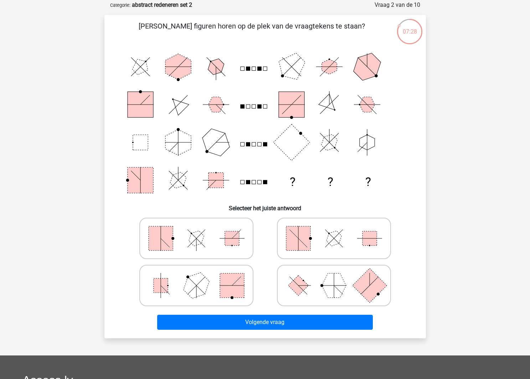
click at [314, 248] on icon at bounding box center [334, 238] width 107 height 36
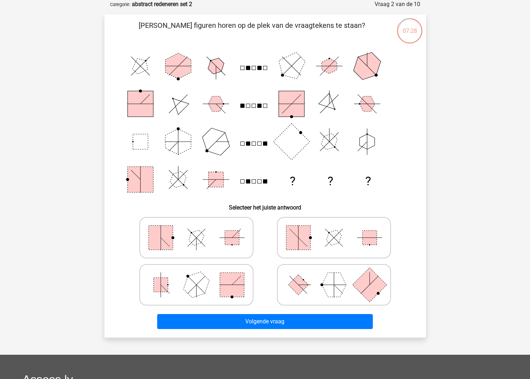
click at [334, 229] on input "radio" at bounding box center [336, 226] width 5 height 5
radio input "true"
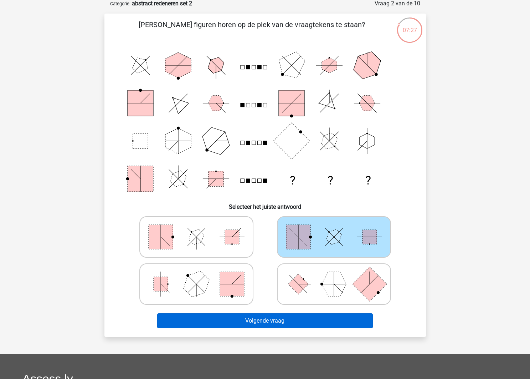
click at [314, 315] on button "Volgende vraag" at bounding box center [265, 320] width 216 height 15
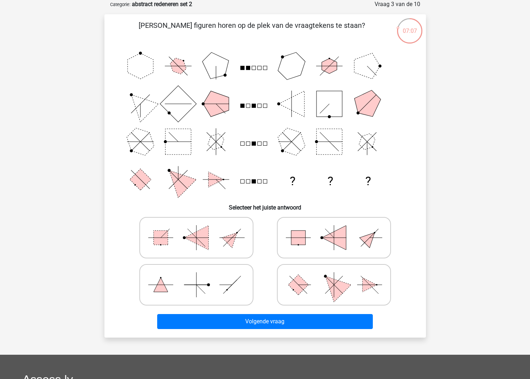
click at [345, 286] on polygon at bounding box center [334, 284] width 34 height 34
click at [339, 276] on input "radio" at bounding box center [336, 273] width 5 height 5
radio input "true"
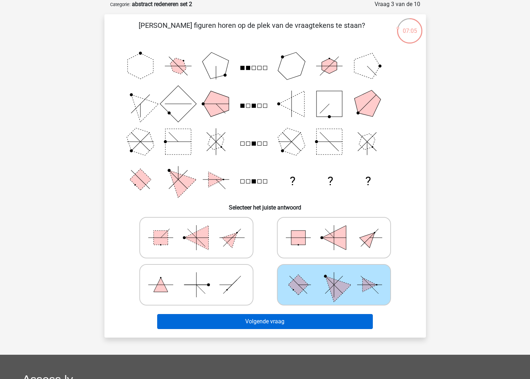
click at [296, 319] on button "Volgende vraag" at bounding box center [265, 321] width 216 height 15
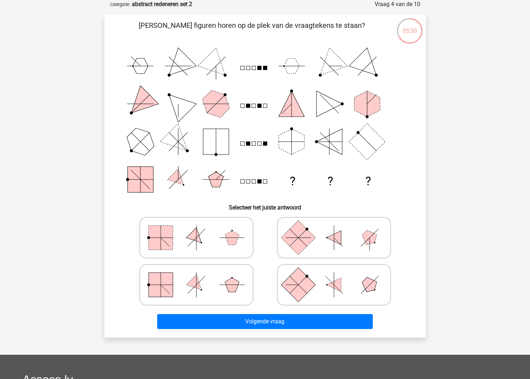
click at [378, 242] on icon at bounding box center [334, 238] width 107 height 36
click at [339, 229] on input "radio" at bounding box center [336, 226] width 5 height 5
radio input "true"
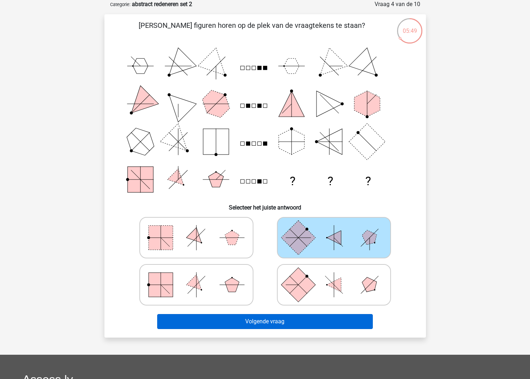
click at [347, 318] on button "Volgende vraag" at bounding box center [265, 321] width 216 height 15
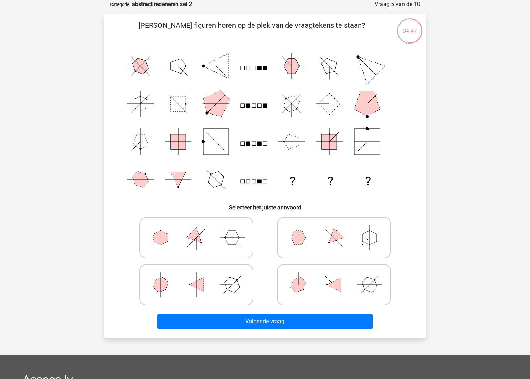
click at [238, 281] on icon at bounding box center [196, 285] width 107 height 36
click at [201, 276] on input "radio" at bounding box center [198, 273] width 5 height 5
radio input "true"
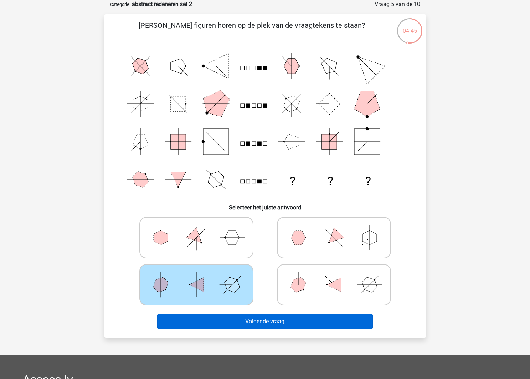
click at [261, 317] on button "Volgende vraag" at bounding box center [265, 321] width 216 height 15
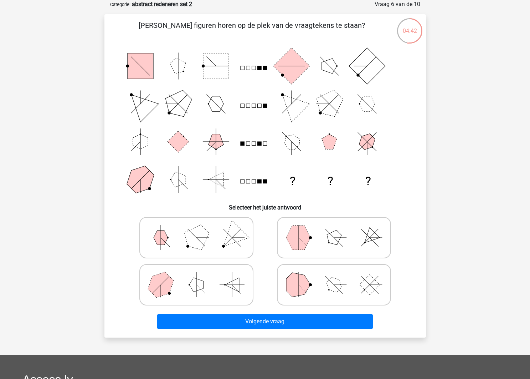
scroll to position [36, 0]
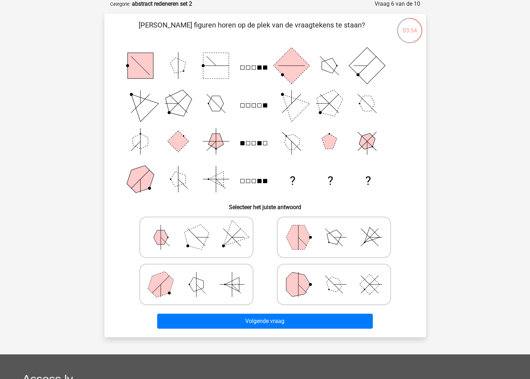
click at [309, 250] on icon at bounding box center [334, 237] width 107 height 36
click at [334, 228] on input "radio" at bounding box center [336, 226] width 5 height 5
radio input "true"
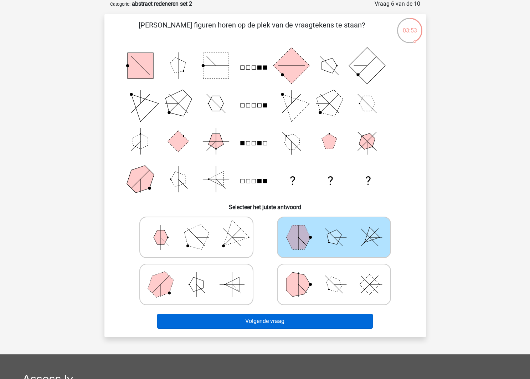
click at [298, 313] on button "Volgende vraag" at bounding box center [265, 320] width 216 height 15
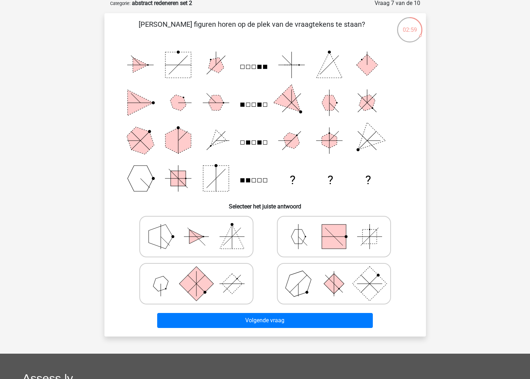
scroll to position [34, 0]
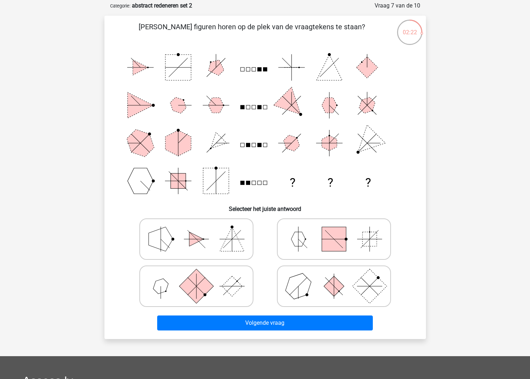
click at [343, 288] on icon at bounding box center [334, 286] width 107 height 36
click at [339, 277] on input "radio" at bounding box center [336, 274] width 5 height 5
radio input "true"
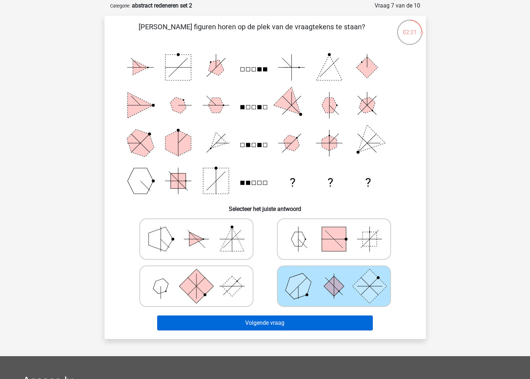
click at [337, 324] on button "Volgende vraag" at bounding box center [265, 322] width 216 height 15
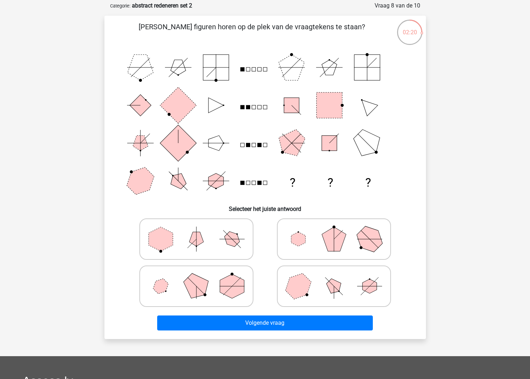
scroll to position [36, 0]
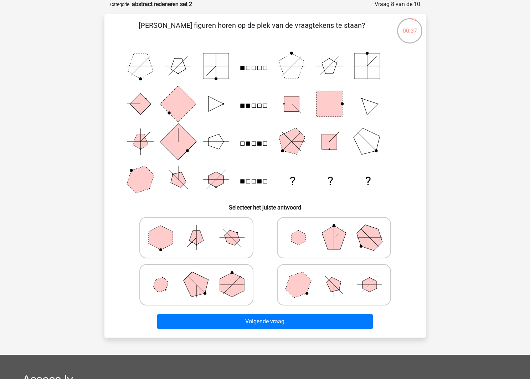
click at [338, 249] on polygon at bounding box center [334, 237] width 24 height 24
click at [338, 229] on input "radio" at bounding box center [336, 226] width 5 height 5
radio input "true"
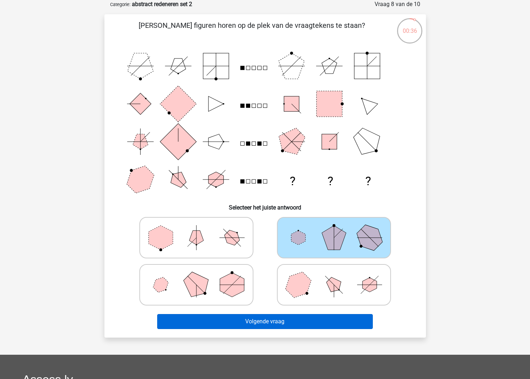
click at [316, 321] on button "Volgende vraag" at bounding box center [265, 321] width 216 height 15
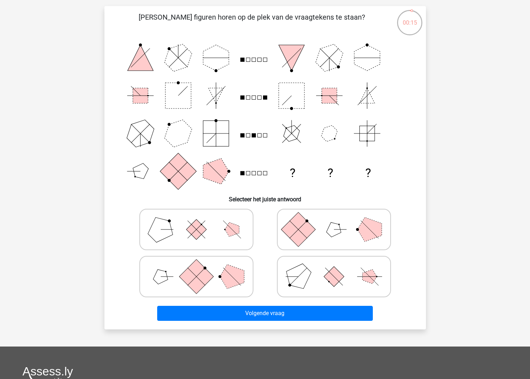
scroll to position [44, 0]
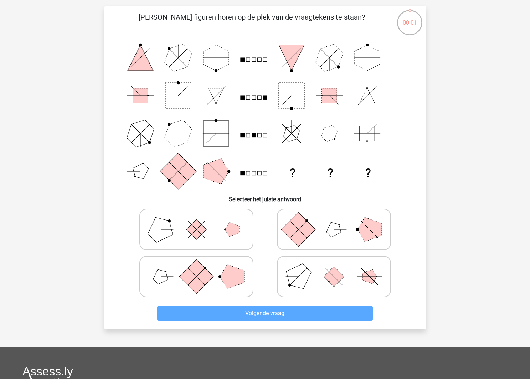
click at [241, 265] on icon at bounding box center [196, 276] width 107 height 36
click at [201, 265] on input "radio" at bounding box center [198, 265] width 5 height 5
radio input "true"
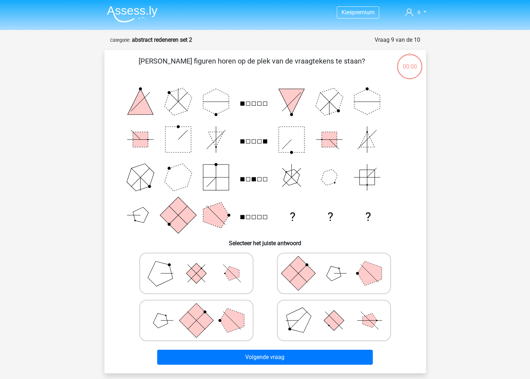
scroll to position [44, 0]
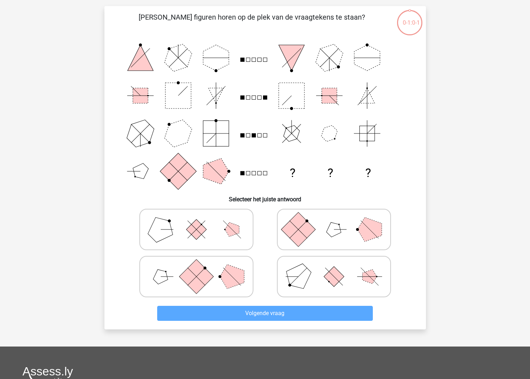
click at [225, 284] on polygon at bounding box center [232, 276] width 24 height 24
click at [201, 267] on input "radio" at bounding box center [198, 265] width 5 height 5
radio input "true"
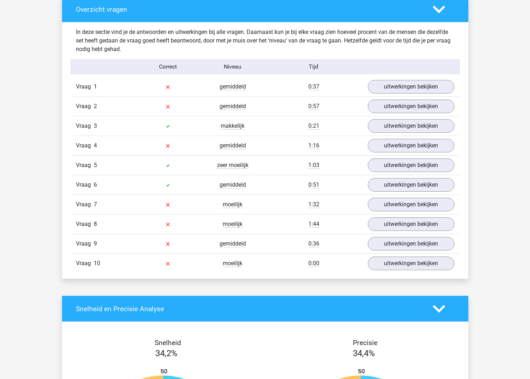
scroll to position [565, 0]
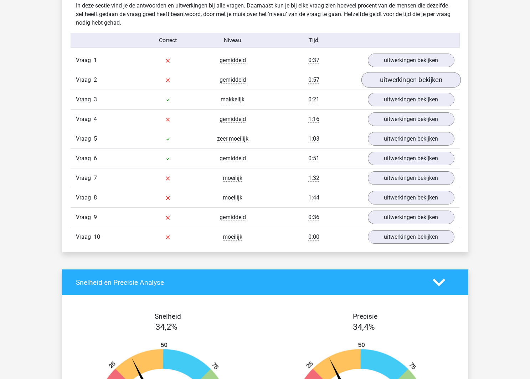
click at [418, 81] on link "uitwerkingen bekijken" at bounding box center [410, 80] width 99 height 16
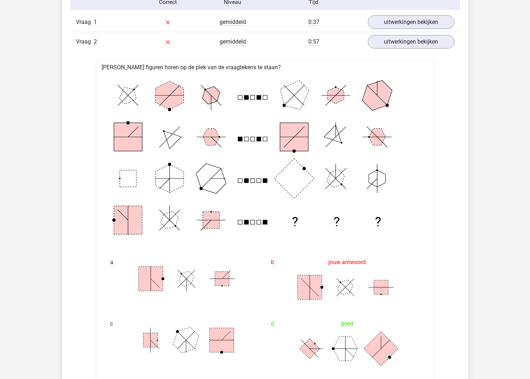
scroll to position [612, 0]
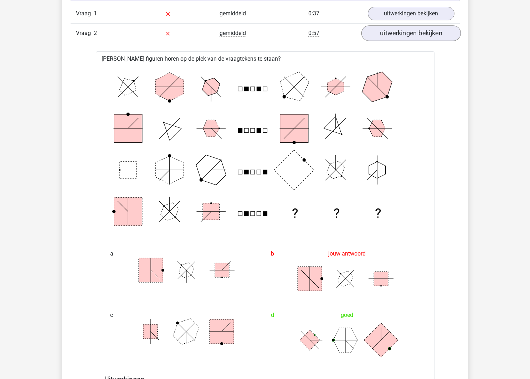
click at [406, 37] on link "uitwerkingen bekijken" at bounding box center [410, 33] width 99 height 16
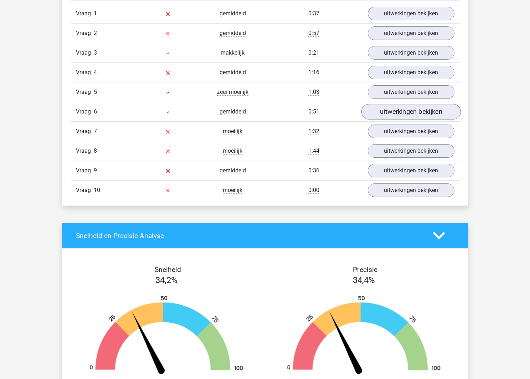
click at [381, 114] on link "uitwerkingen bekijken" at bounding box center [410, 112] width 99 height 16
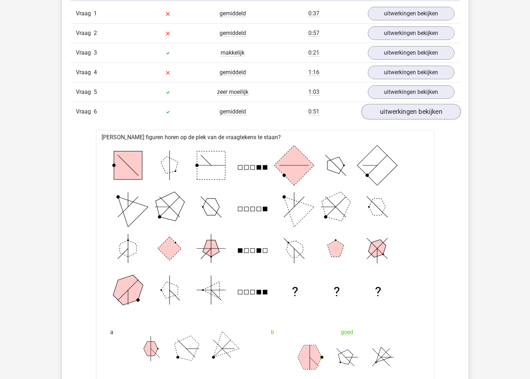
click at [381, 114] on link "uitwerkingen bekijken" at bounding box center [410, 112] width 99 height 16
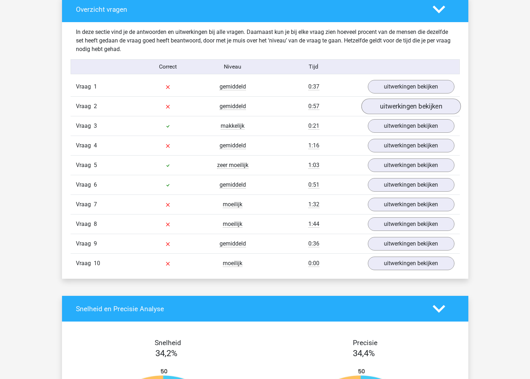
scroll to position [536, 0]
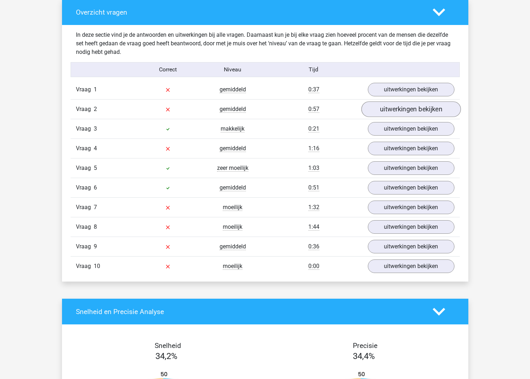
click at [400, 107] on link "uitwerkingen bekijken" at bounding box center [410, 109] width 99 height 16
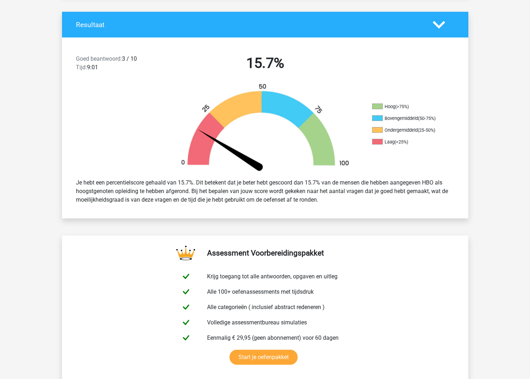
scroll to position [143, 0]
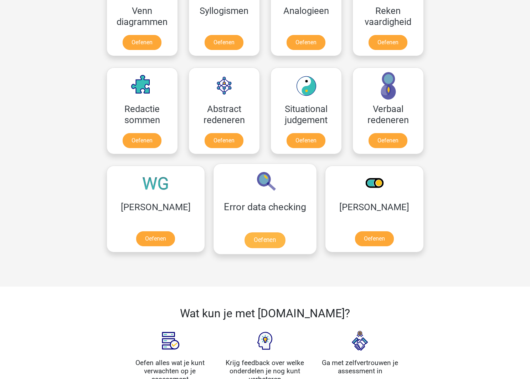
scroll to position [462, 0]
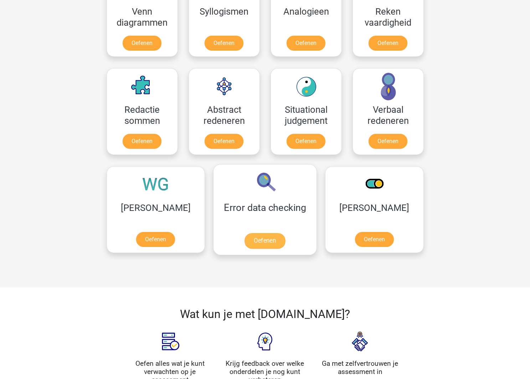
click at [245, 241] on link "Oefenen" at bounding box center [265, 241] width 41 height 16
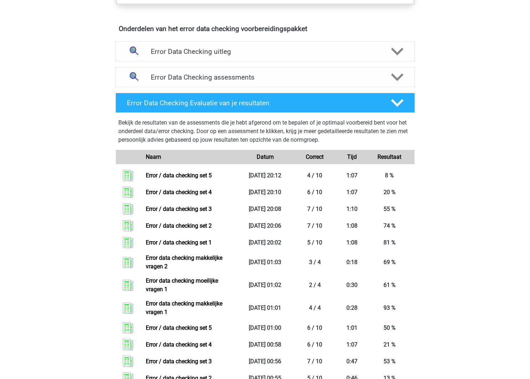
scroll to position [416, 0]
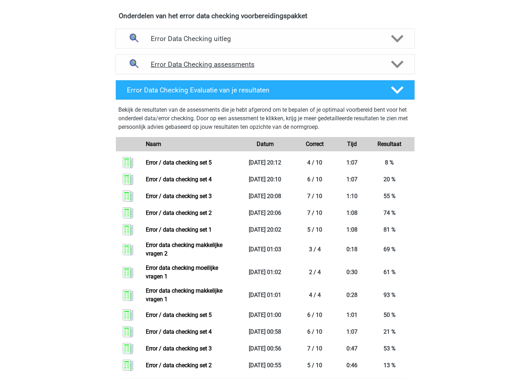
click at [303, 70] on div "Error Data Checking assessments" at bounding box center [265, 64] width 299 height 20
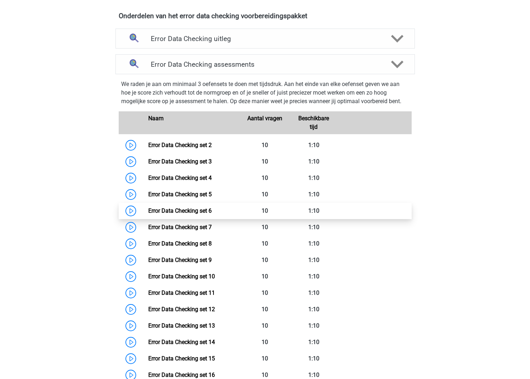
click at [175, 214] on link "Error Data Checking set 6" at bounding box center [179, 210] width 63 height 7
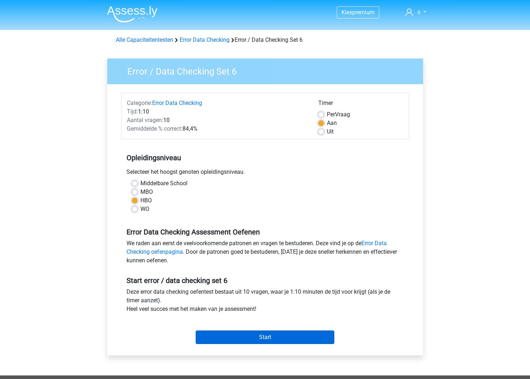
click at [316, 342] on input "Start" at bounding box center [265, 337] width 139 height 14
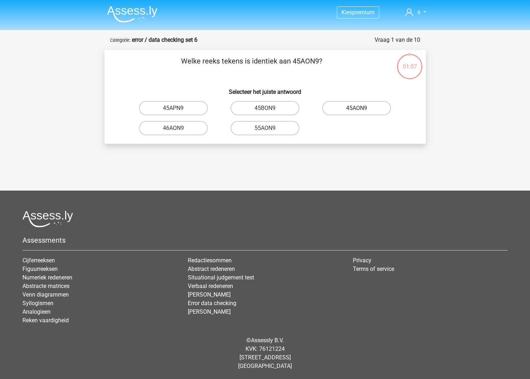
click at [346, 108] on label "45AON9" at bounding box center [356, 108] width 69 height 14
click at [357, 108] on input "45AON9" at bounding box center [359, 110] width 5 height 5
radio input "true"
click at [340, 111] on label "B0PZVD" at bounding box center [356, 108] width 69 height 14
click at [357, 111] on input "B0PZVD" at bounding box center [359, 110] width 5 height 5
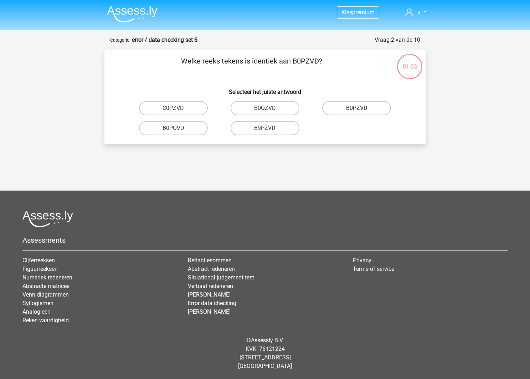
radio input "true"
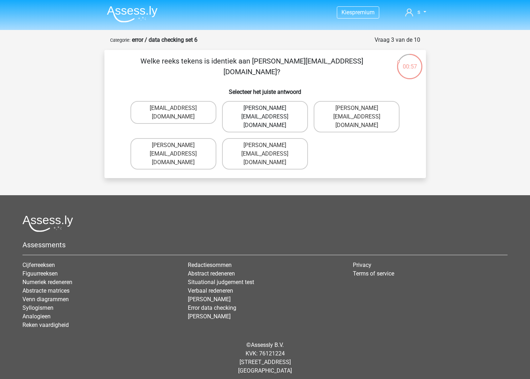
click at [295, 111] on label "George+Knight@joinmail.com.uk" at bounding box center [265, 116] width 86 height 31
click at [270, 111] on input "George+Knight@joinmail.com.uk" at bounding box center [267, 110] width 5 height 5
radio input "true"
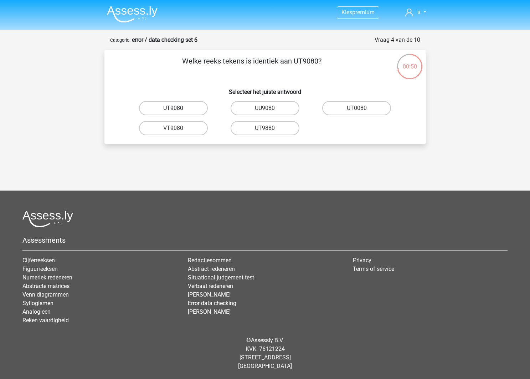
click at [190, 109] on label "UT9080" at bounding box center [173, 108] width 69 height 14
click at [178, 109] on input "UT9080" at bounding box center [175, 110] width 5 height 5
radio input "true"
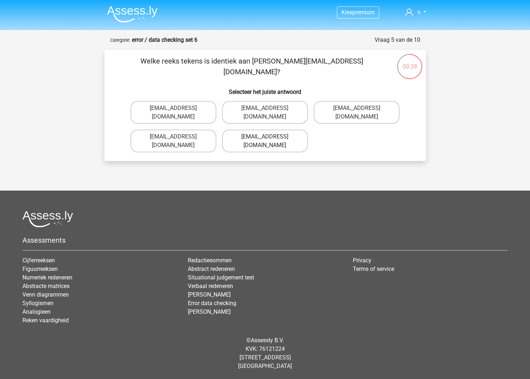
click at [297, 145] on label "Freya-Burns@jointmail.uk.co" at bounding box center [265, 140] width 86 height 23
click at [270, 141] on input "Freya-Burns@jointmail.uk.co" at bounding box center [267, 139] width 5 height 5
radio input "true"
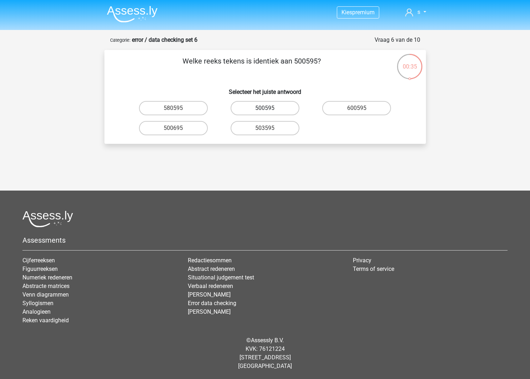
click at [274, 110] on label "500595" at bounding box center [265, 108] width 69 height 14
click at [270, 110] on input "500595" at bounding box center [267, 110] width 5 height 5
radio input "true"
click at [274, 131] on label "P10PB6" at bounding box center [265, 128] width 69 height 14
click at [270, 131] on input "P10PB6" at bounding box center [267, 130] width 5 height 5
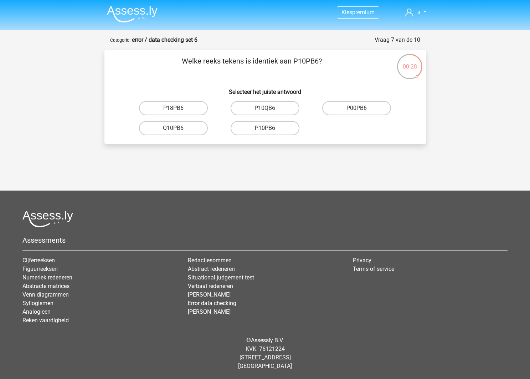
radio input "true"
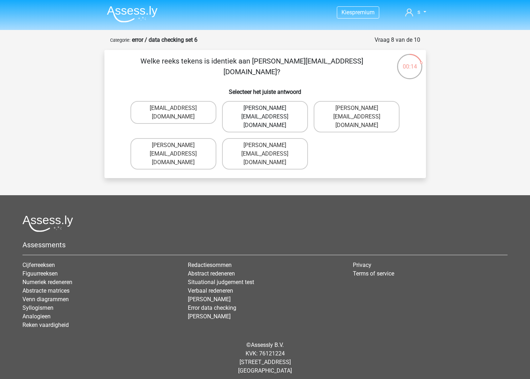
click at [286, 115] on label "Evelyn-Carpenter@e-mail.com.uk" at bounding box center [265, 116] width 86 height 31
click at [270, 113] on input "Evelyn-Carpenter@e-mail.com.uk" at bounding box center [267, 110] width 5 height 5
radio input "true"
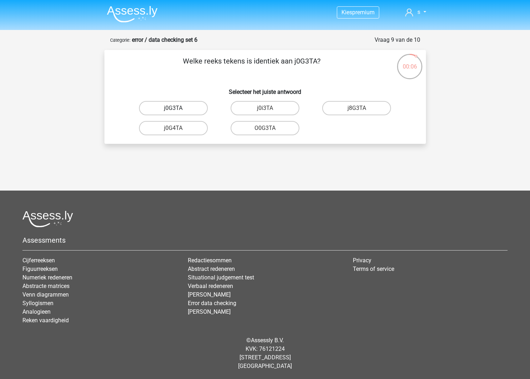
click at [183, 109] on label "j0G3TA" at bounding box center [173, 108] width 69 height 14
click at [178, 109] on input "j0G3TA" at bounding box center [175, 110] width 5 height 5
radio input "true"
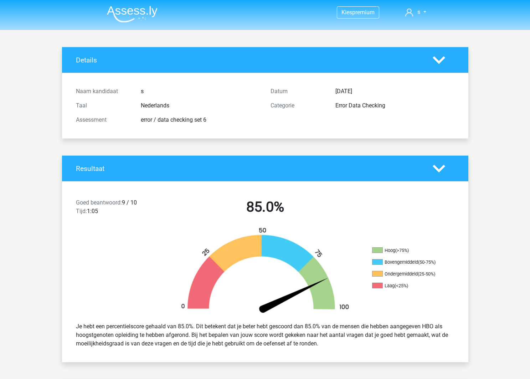
click at [125, 20] on img at bounding box center [132, 14] width 51 height 17
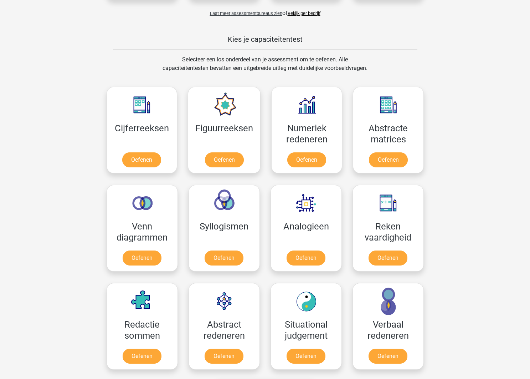
scroll to position [392, 0]
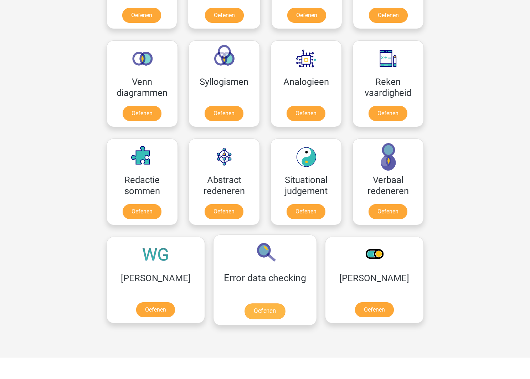
click at [245, 303] on link "Oefenen" at bounding box center [265, 311] width 41 height 16
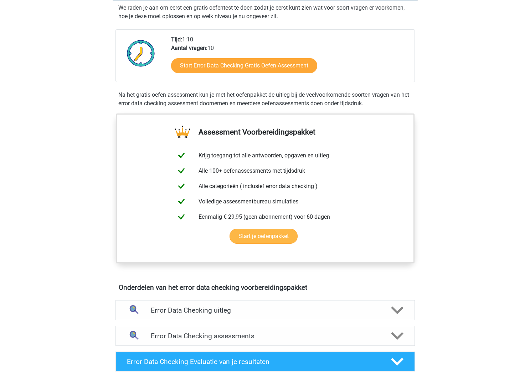
scroll to position [147, 0]
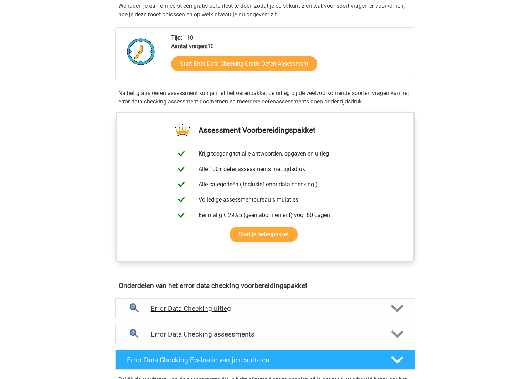
click at [223, 311] on h4 "Error Data Checking uitleg" at bounding box center [265, 308] width 229 height 8
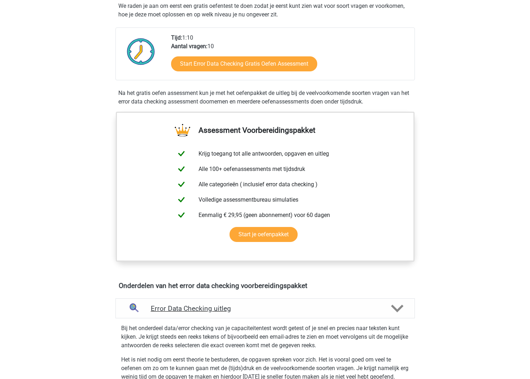
click at [223, 311] on h4 "Error Data Checking uitleg" at bounding box center [265, 308] width 229 height 8
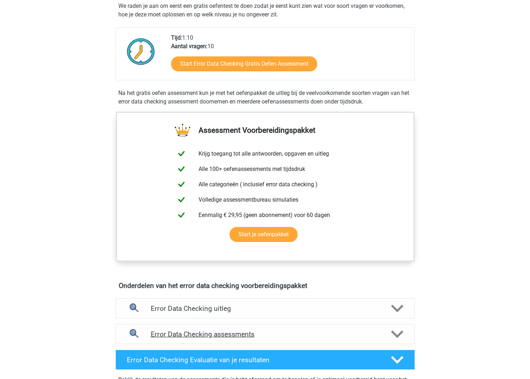
click at [247, 335] on h4 "Error Data Checking assessments" at bounding box center [265, 334] width 229 height 8
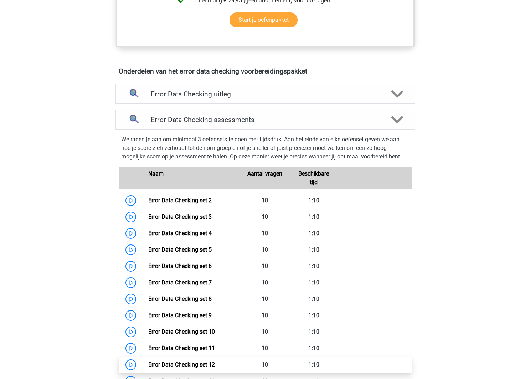
scroll to position [390, 0]
